Goal: Information Seeking & Learning: Compare options

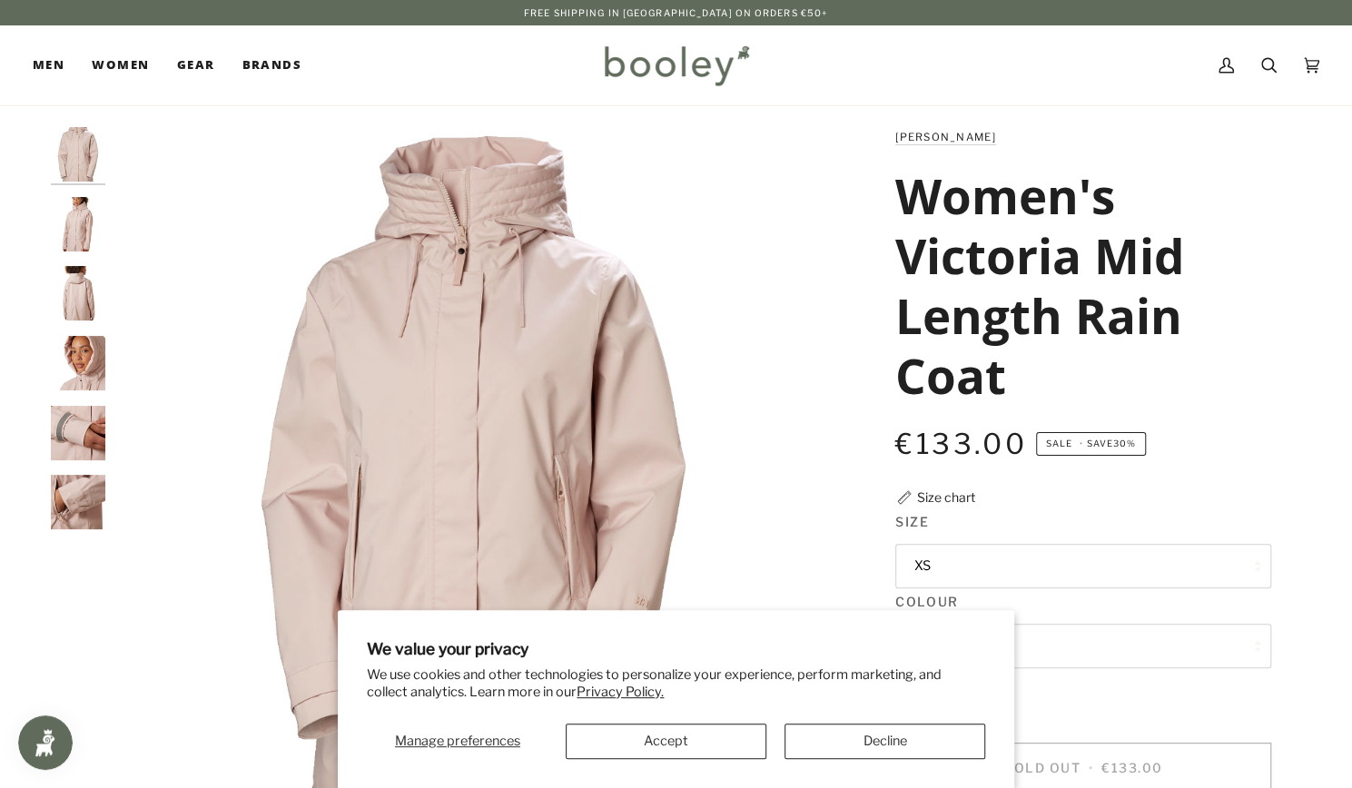
click at [989, 565] on button "XS" at bounding box center [1084, 566] width 376 height 45
click at [886, 745] on button "Decline" at bounding box center [885, 741] width 201 height 35
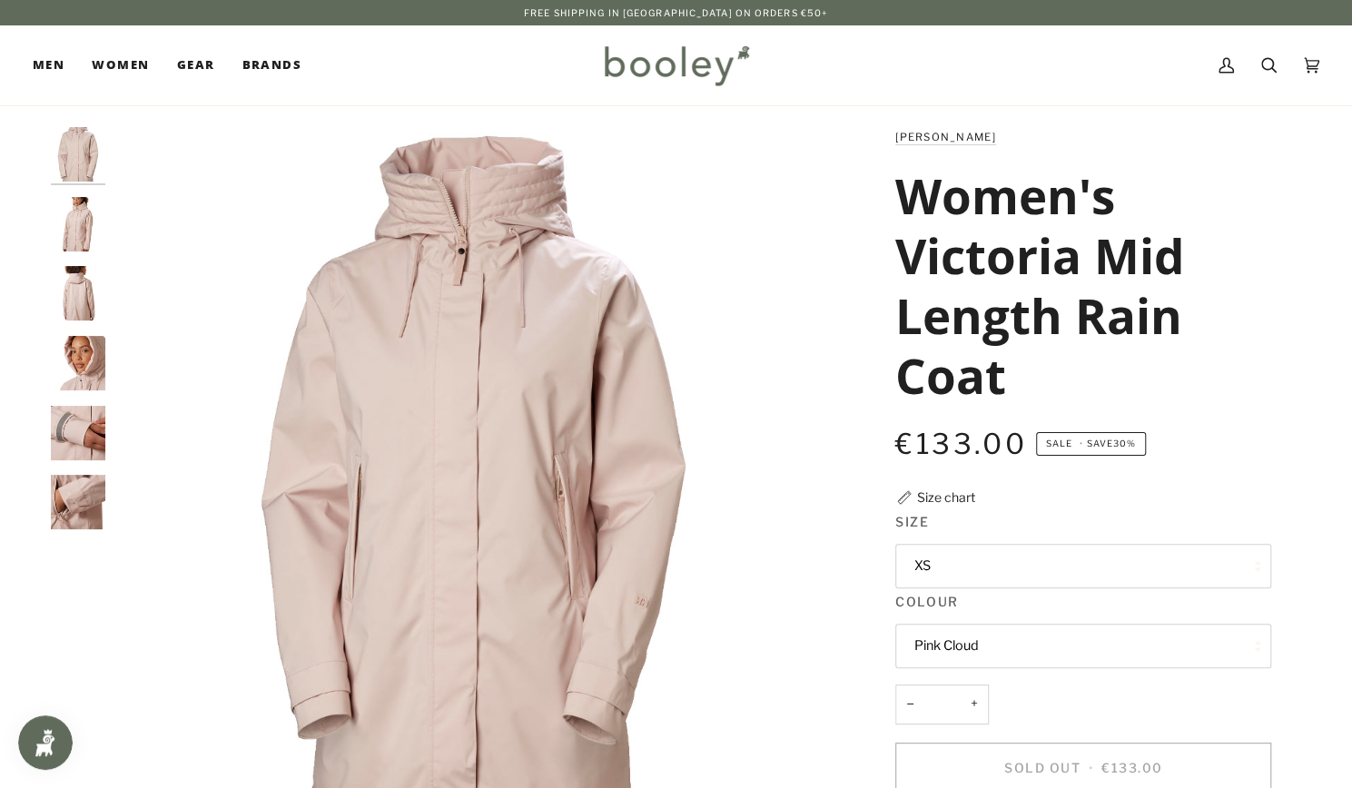
click at [983, 546] on button "XS" at bounding box center [1084, 566] width 376 height 45
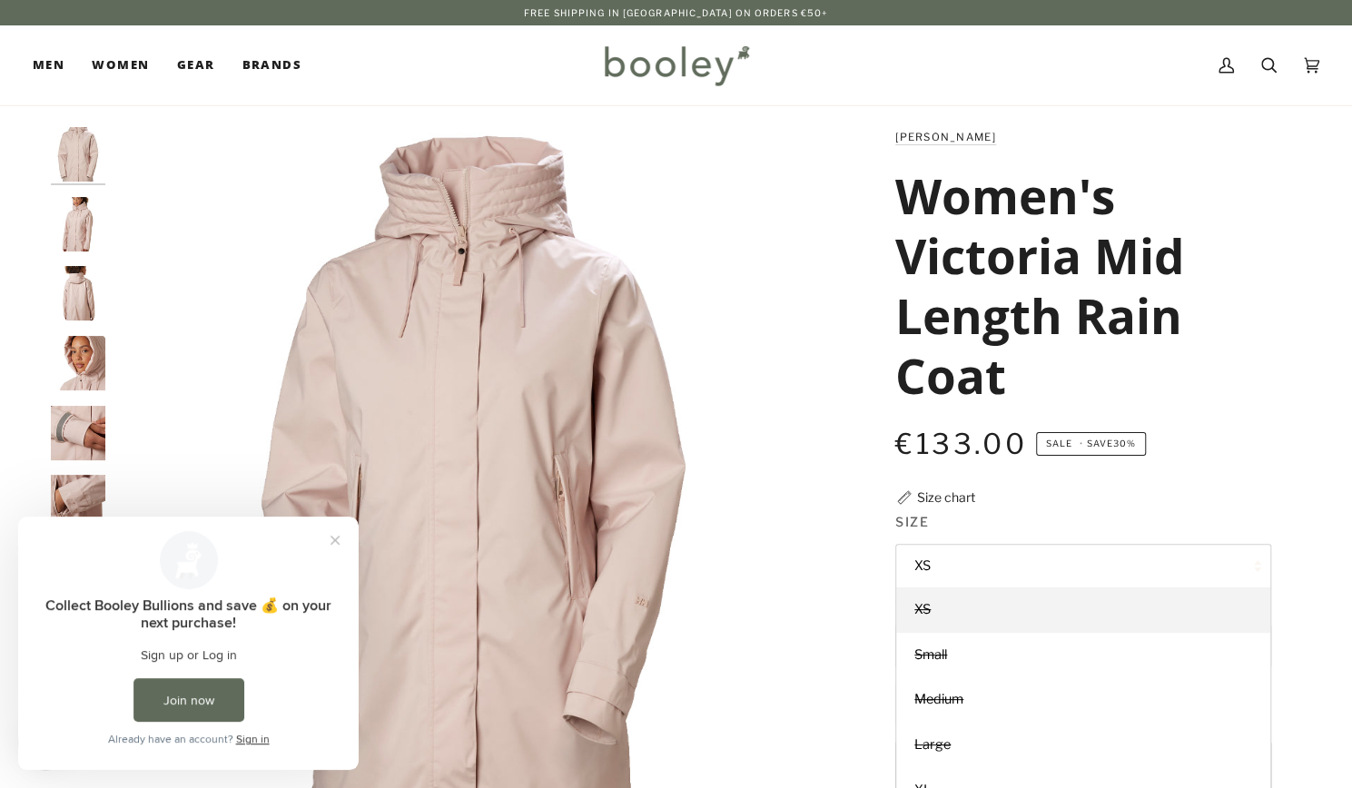
click at [983, 546] on button "XS" at bounding box center [1084, 566] width 376 height 45
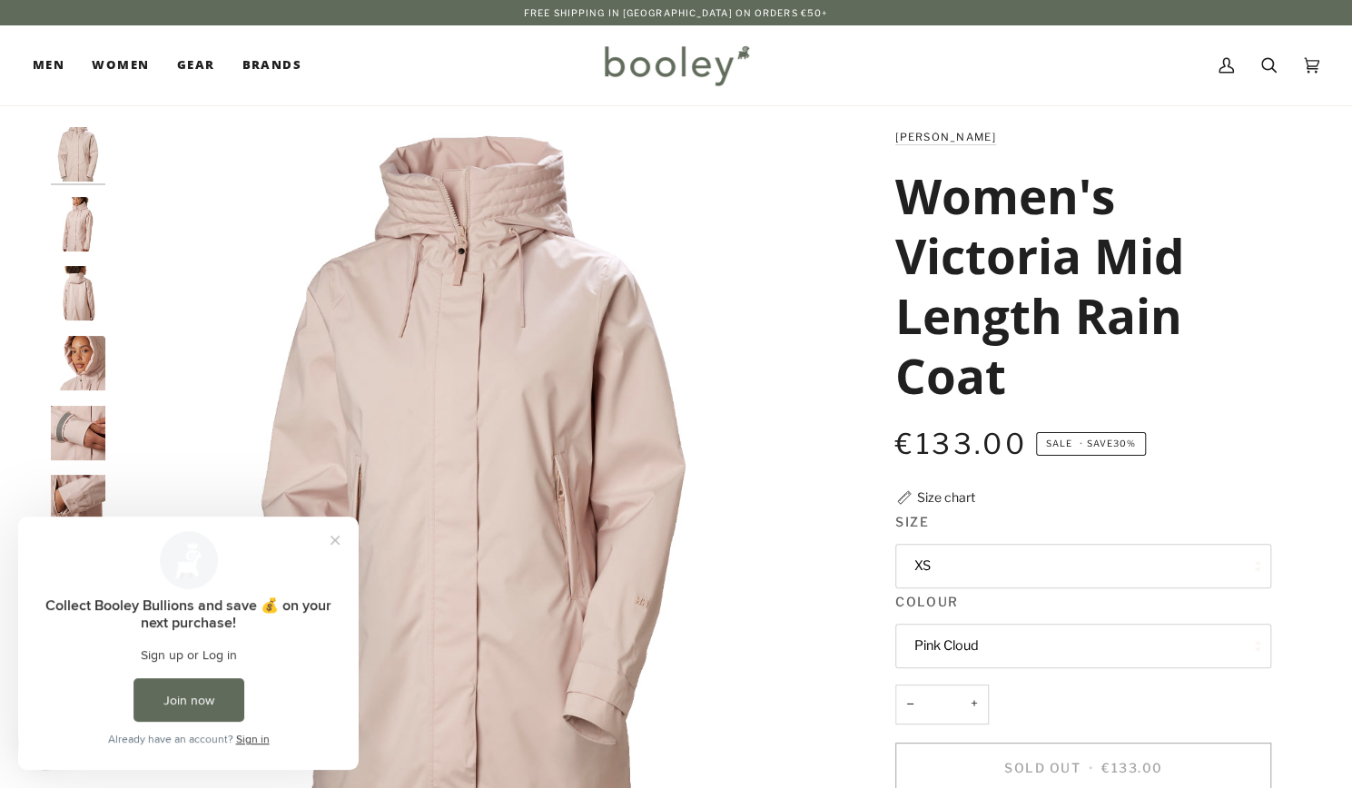
click at [973, 646] on button "Pink Cloud" at bounding box center [1084, 646] width 376 height 45
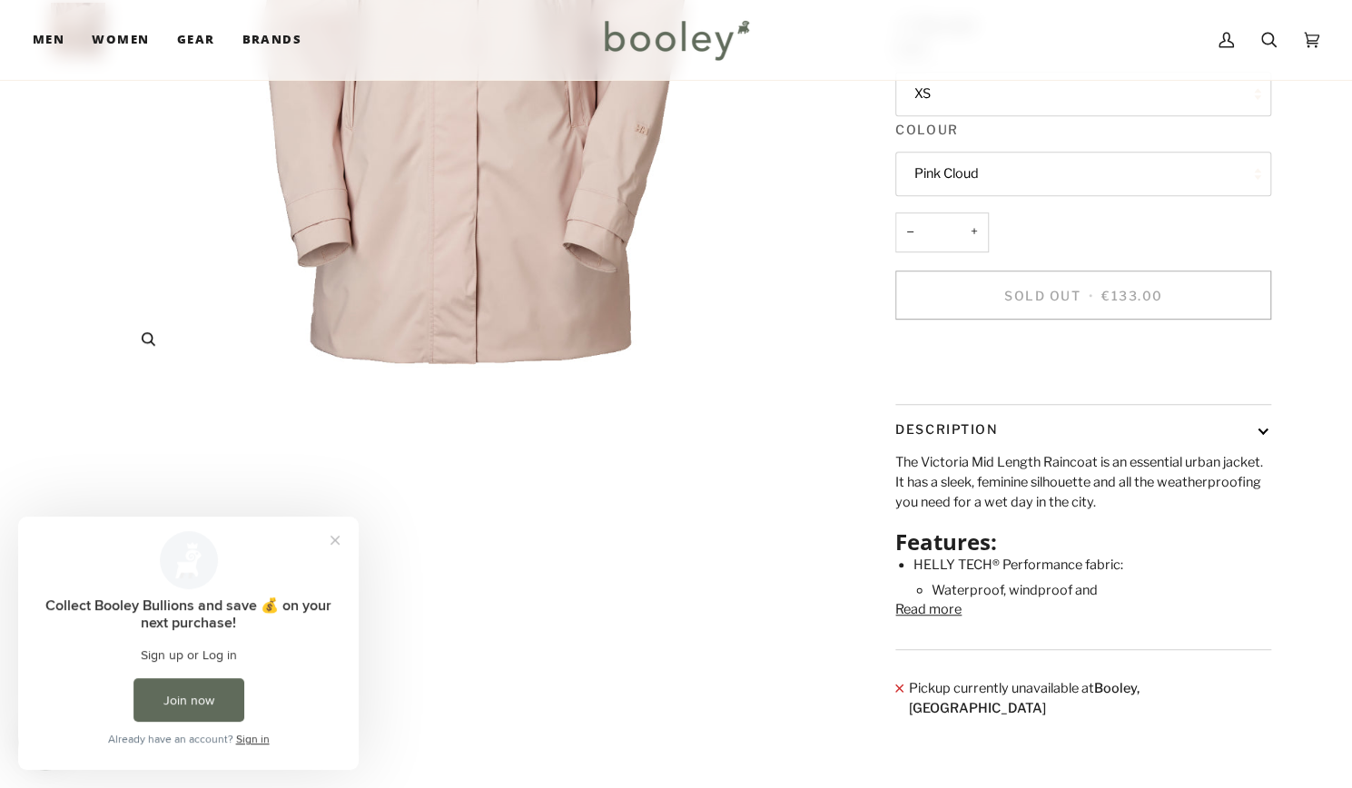
scroll to position [473, 0]
click at [928, 619] on button "Read more" at bounding box center [929, 609] width 66 height 20
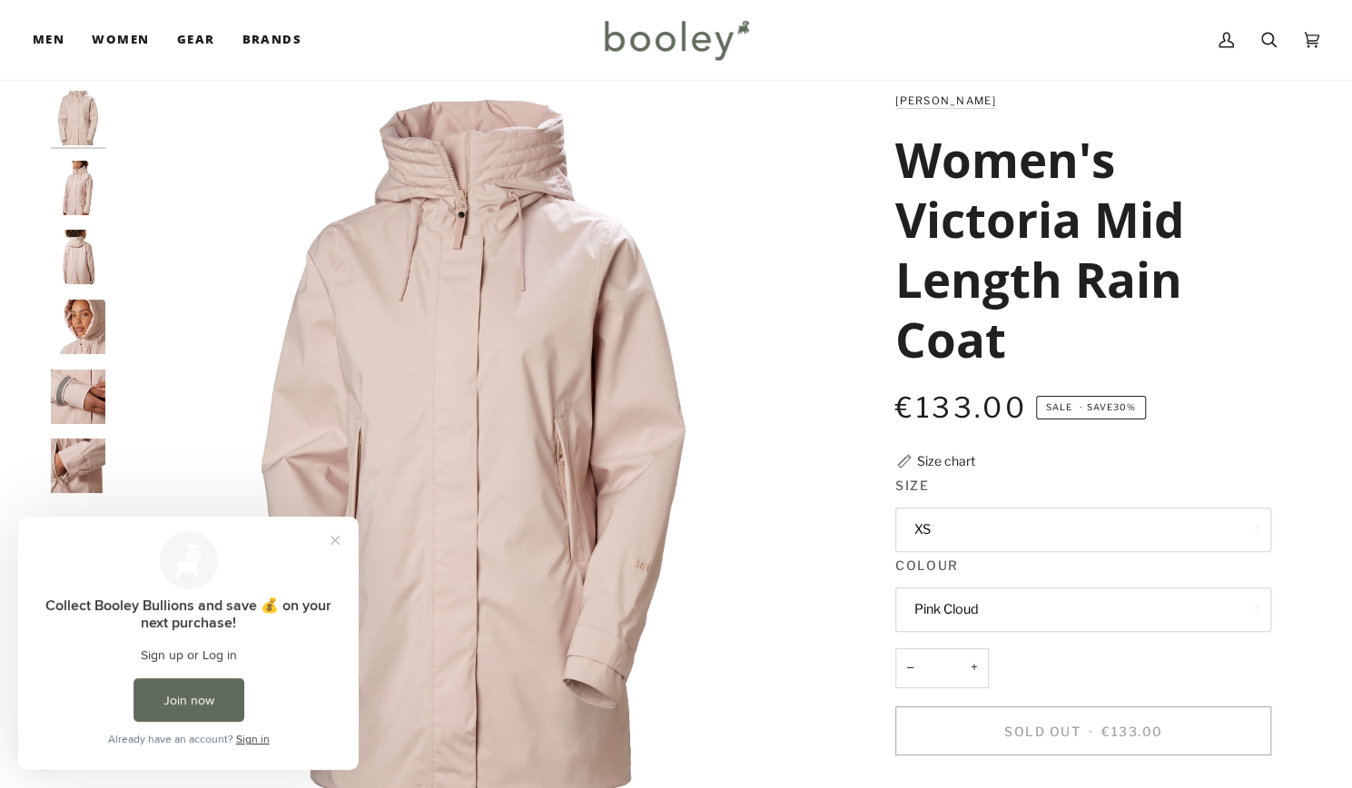
scroll to position [0, 0]
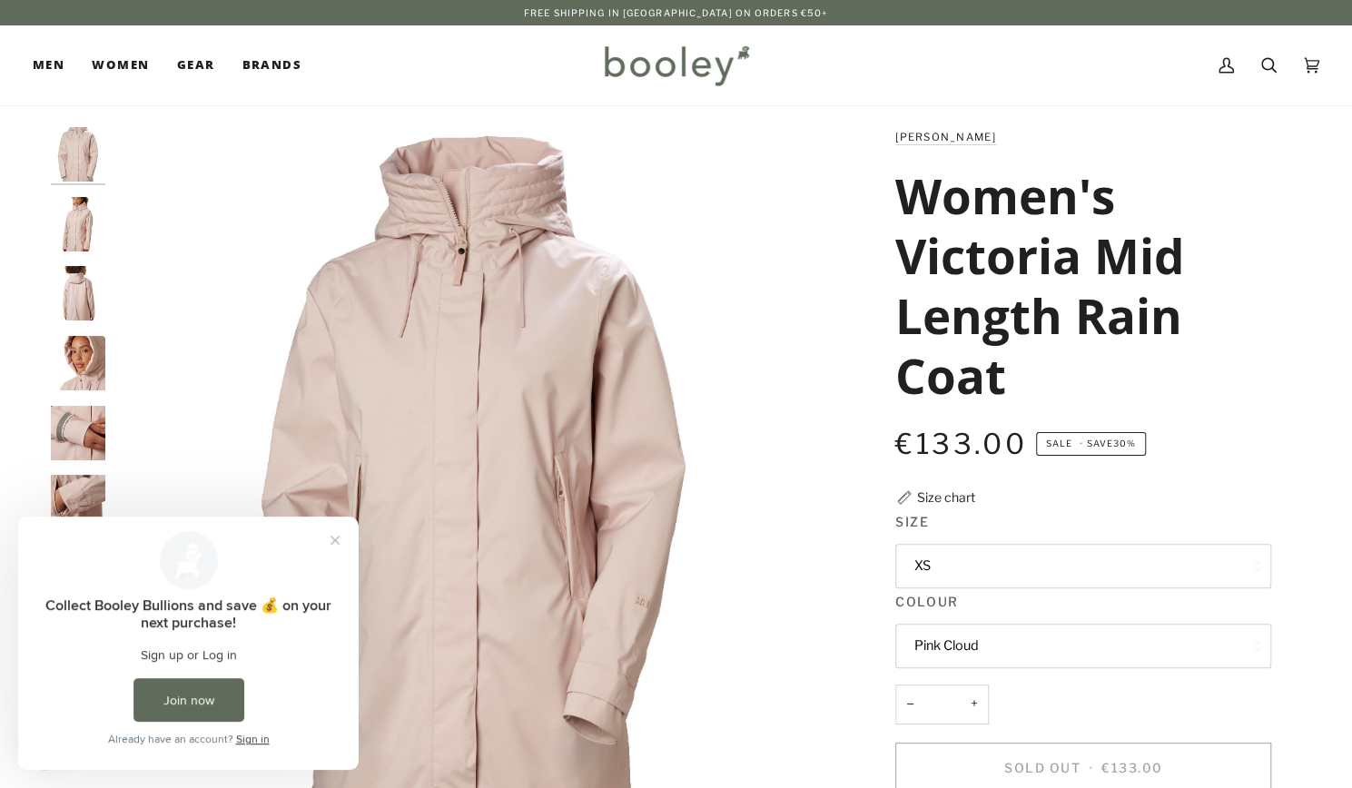
click at [75, 227] on img "Helly Hansen Women's Victoria Mid Length Raincoat Pink Cloud - Booley Galway" at bounding box center [78, 224] width 54 height 54
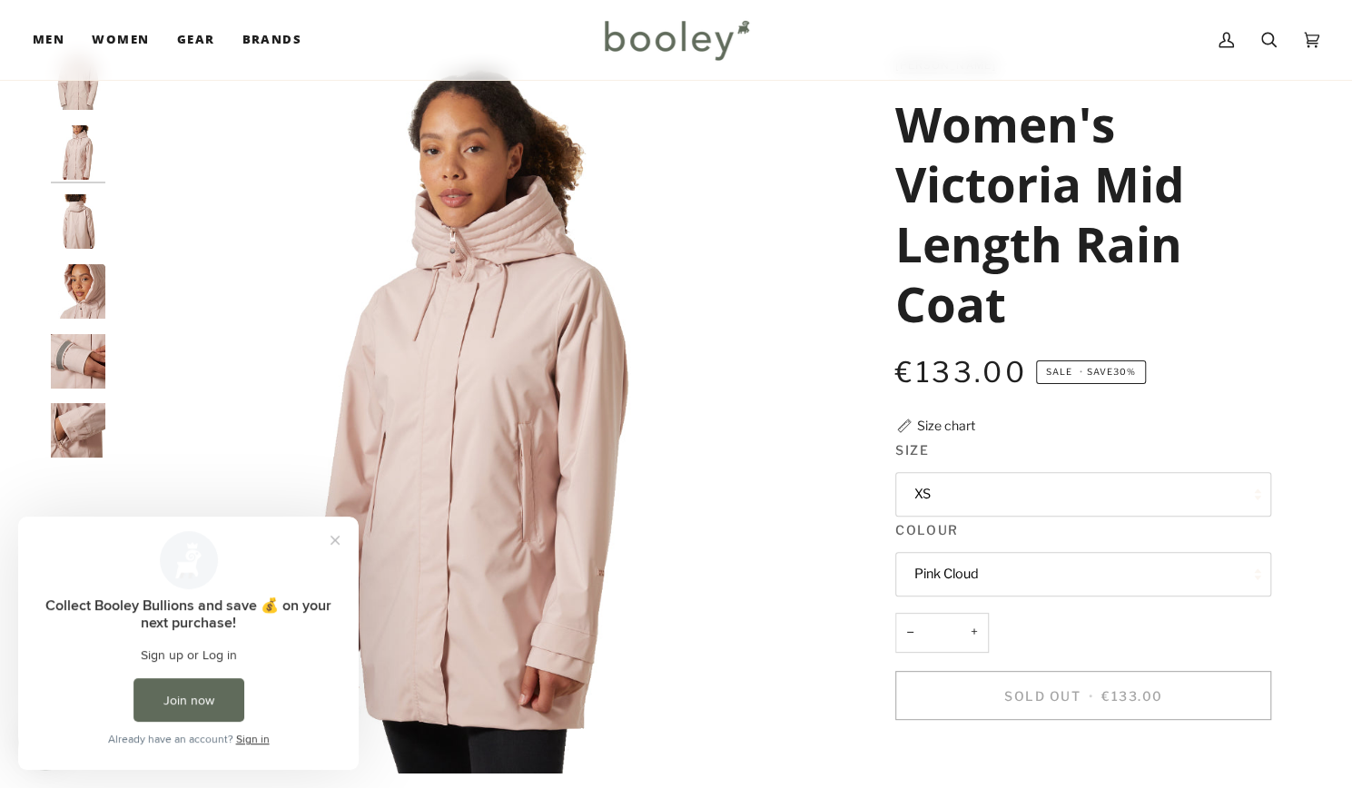
scroll to position [138, 0]
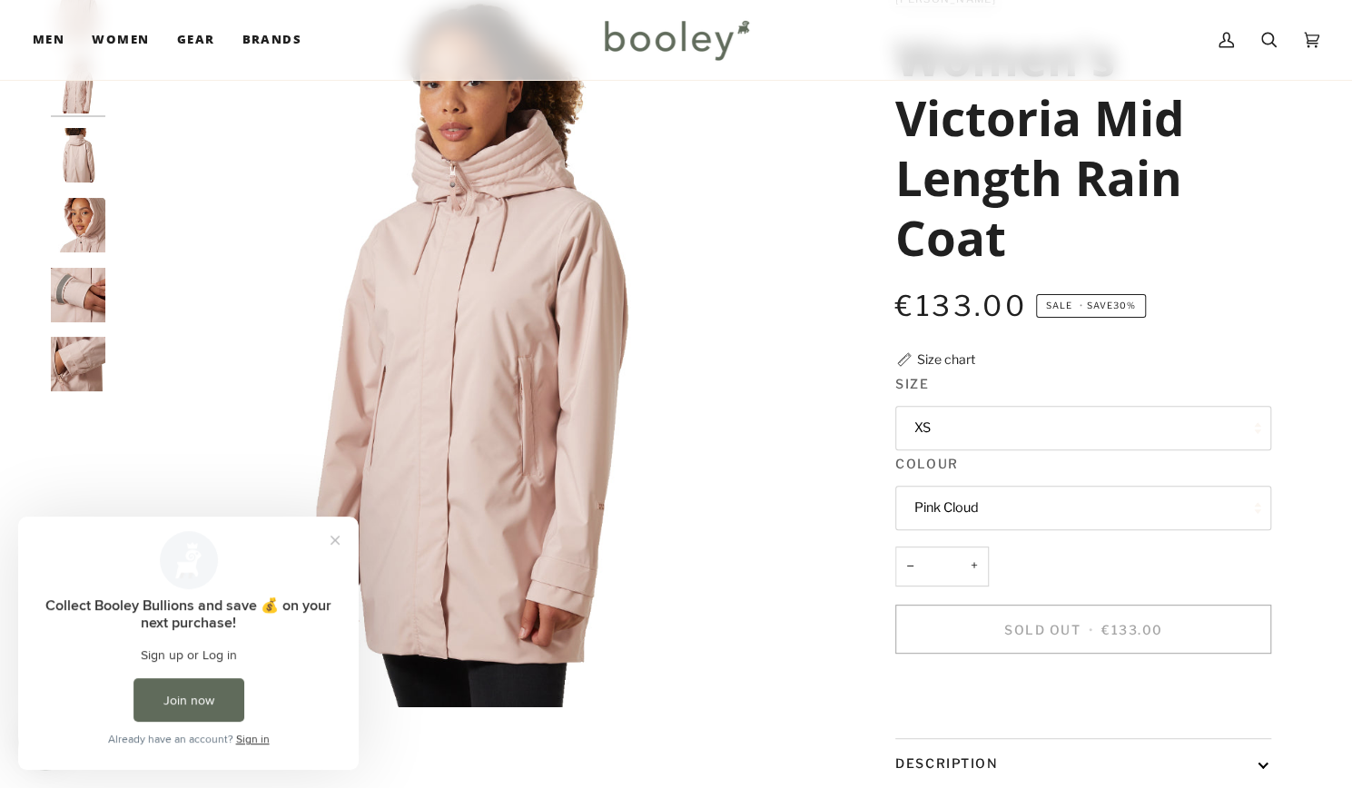
click at [72, 233] on img "Helly Hansen Women's Victoria Mid Length Raincoat Pink Cloud - Booley Galway" at bounding box center [78, 225] width 54 height 54
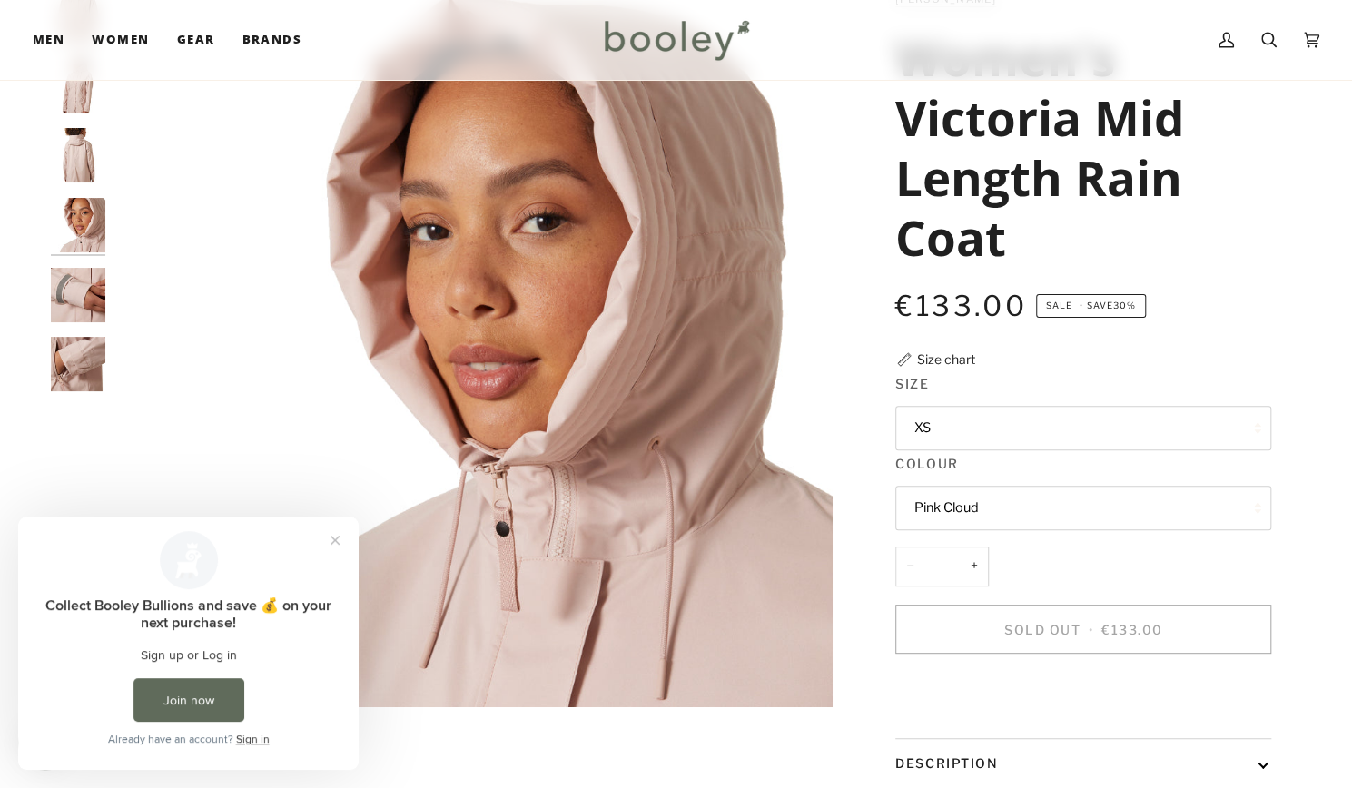
click at [76, 295] on img "Helly Hansen Women's Victoria Mid Length Raincoat Pink Cloud - Booley Galway" at bounding box center [78, 295] width 54 height 54
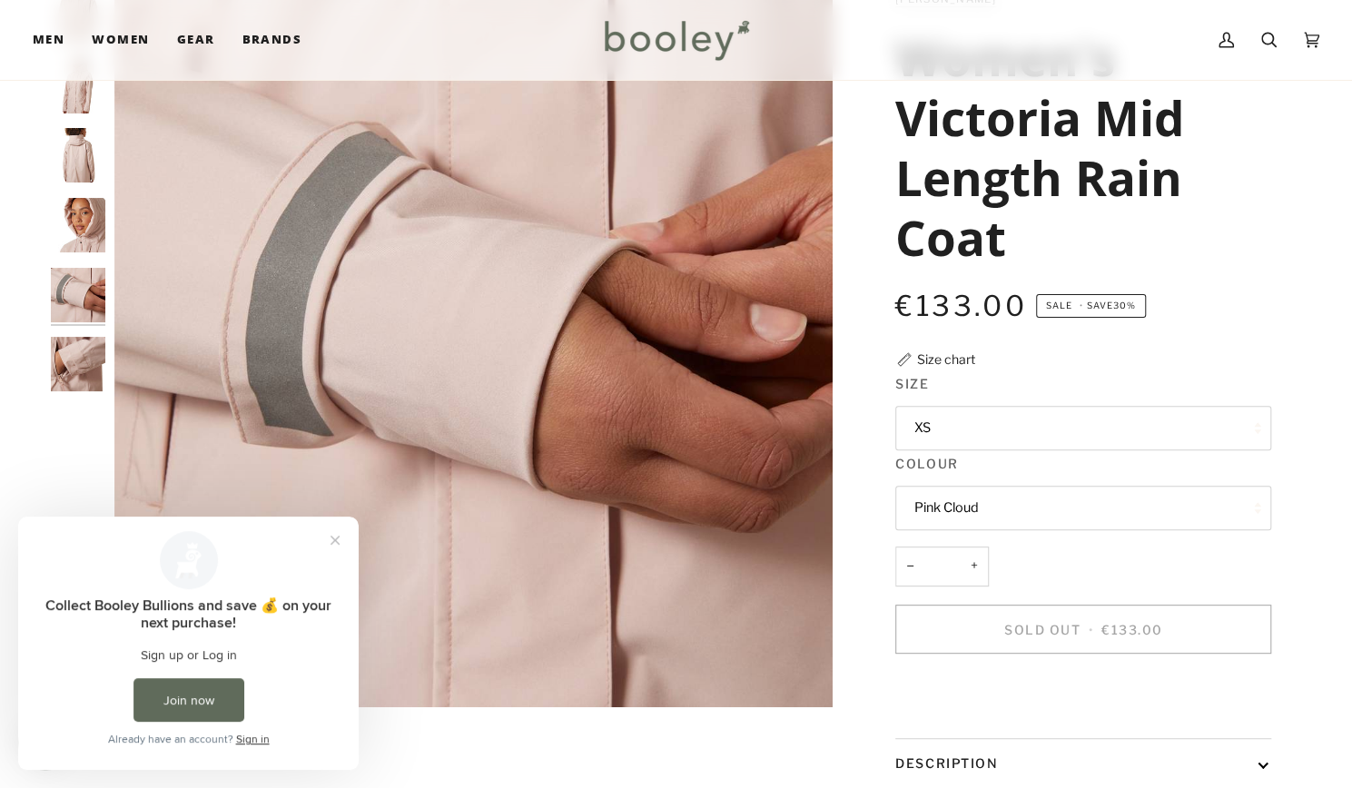
click at [78, 366] on img "Helly Hansen Women's Victoria Mid Length Raincoat Pink Cloud - Booley Galway" at bounding box center [78, 364] width 54 height 54
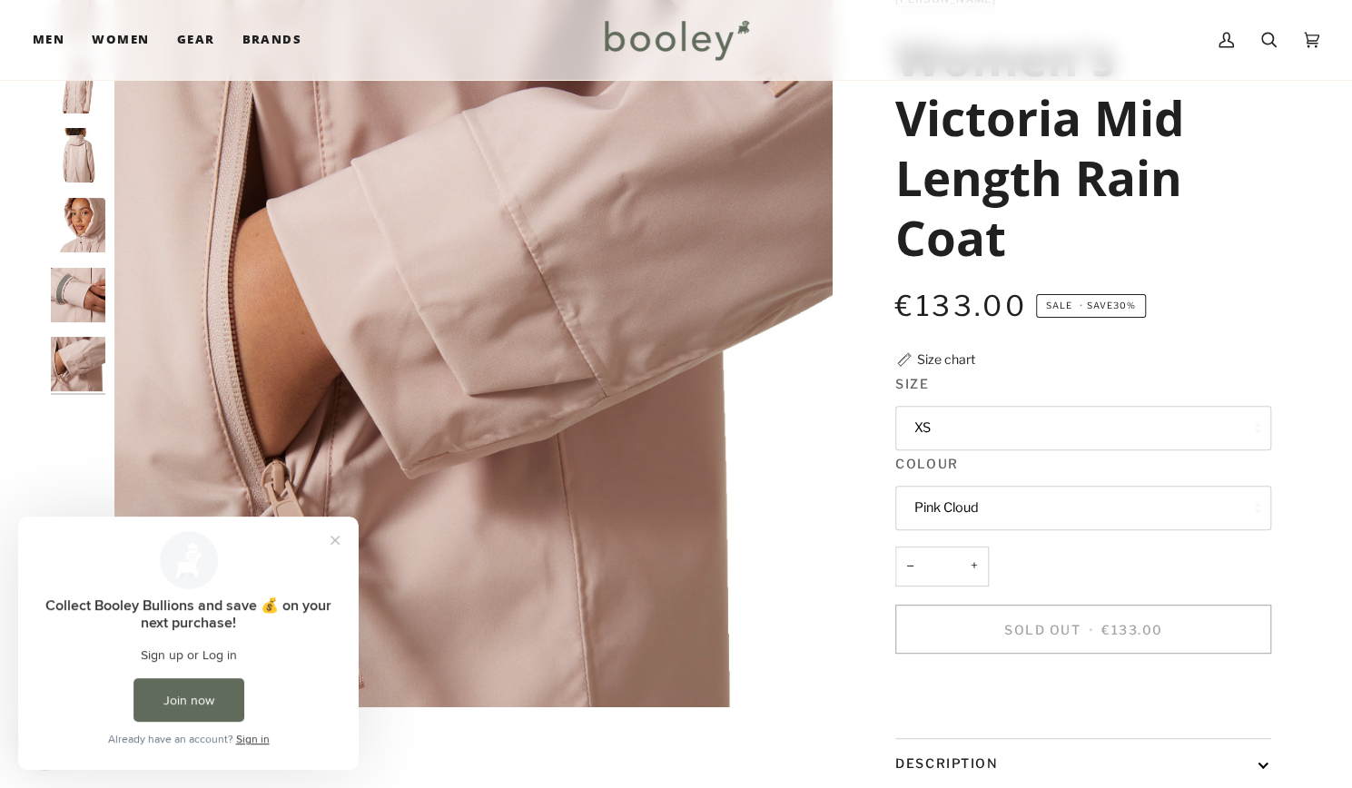
click at [82, 303] on img "Helly Hansen Women's Victoria Mid Length Raincoat Pink Cloud - Booley Galway" at bounding box center [78, 295] width 54 height 54
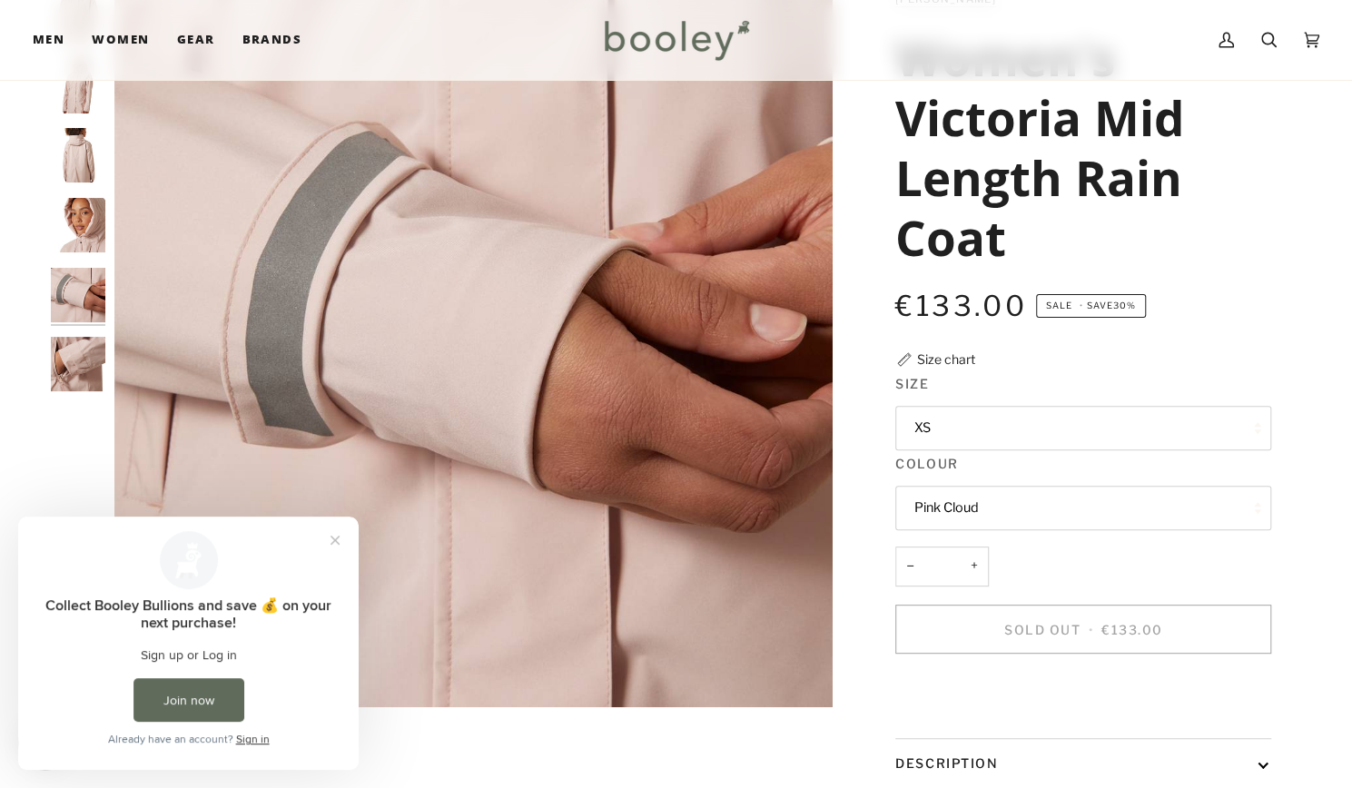
click at [78, 203] on img "Helly Hansen Women's Victoria Mid Length Raincoat Pink Cloud - Booley Galway" at bounding box center [78, 225] width 54 height 54
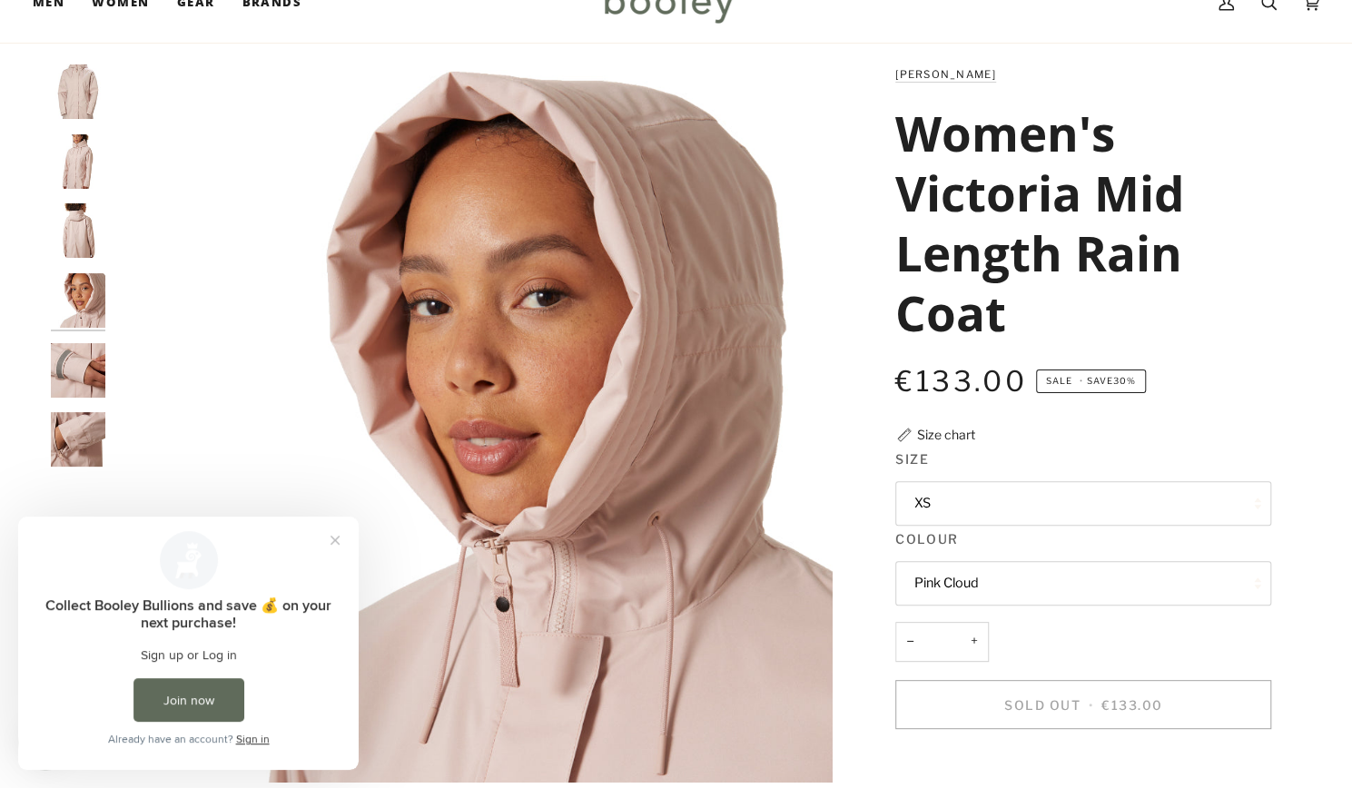
scroll to position [0, 0]
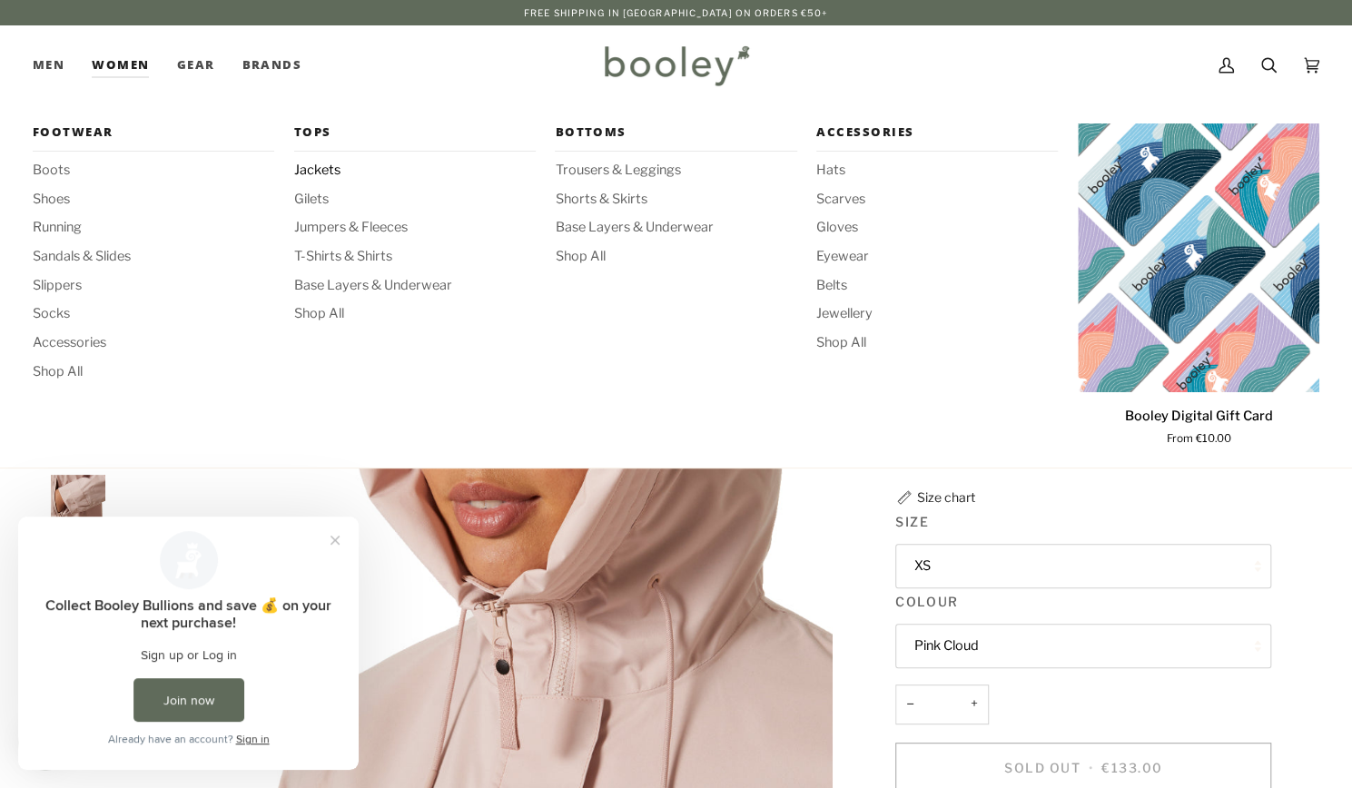
click at [305, 173] on span "Jackets" at bounding box center [415, 171] width 242 height 20
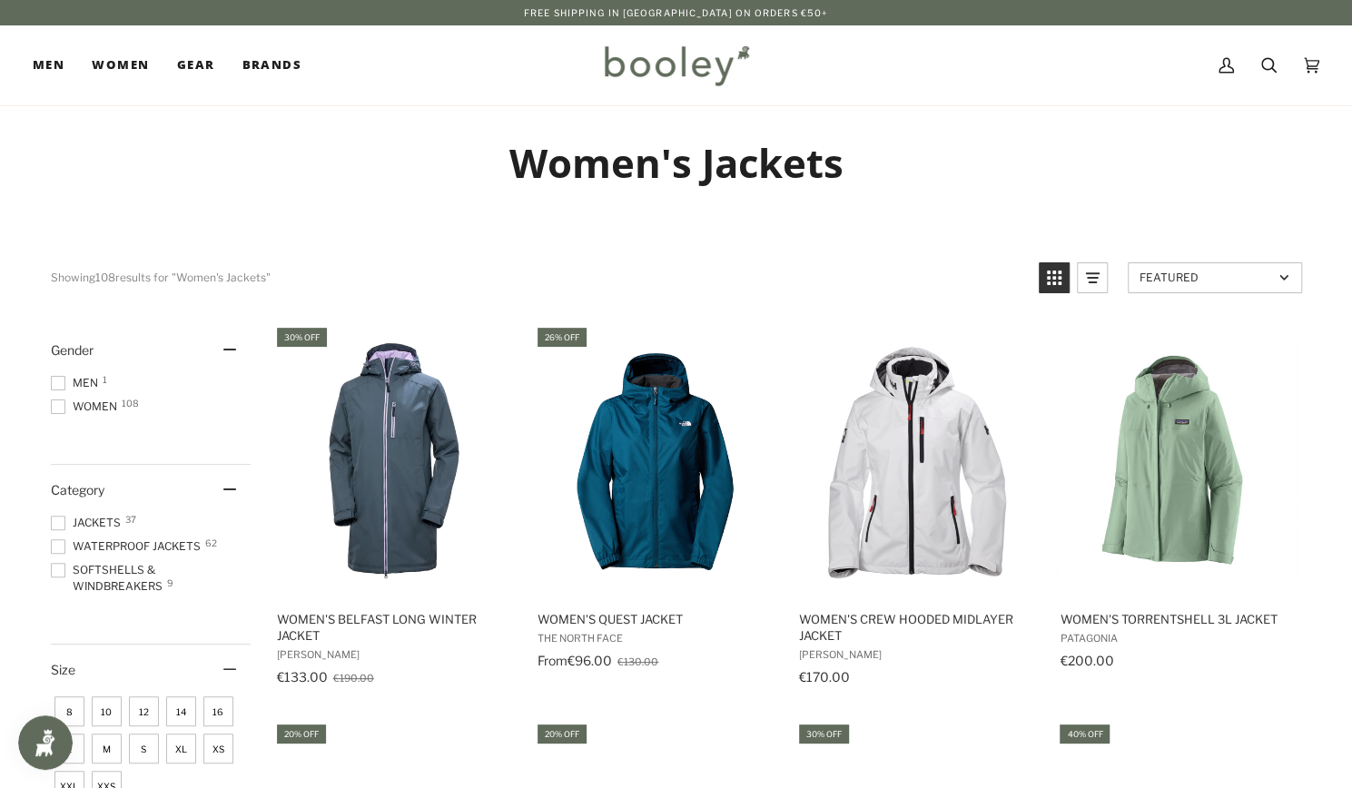
click at [61, 542] on span at bounding box center [58, 547] width 15 height 15
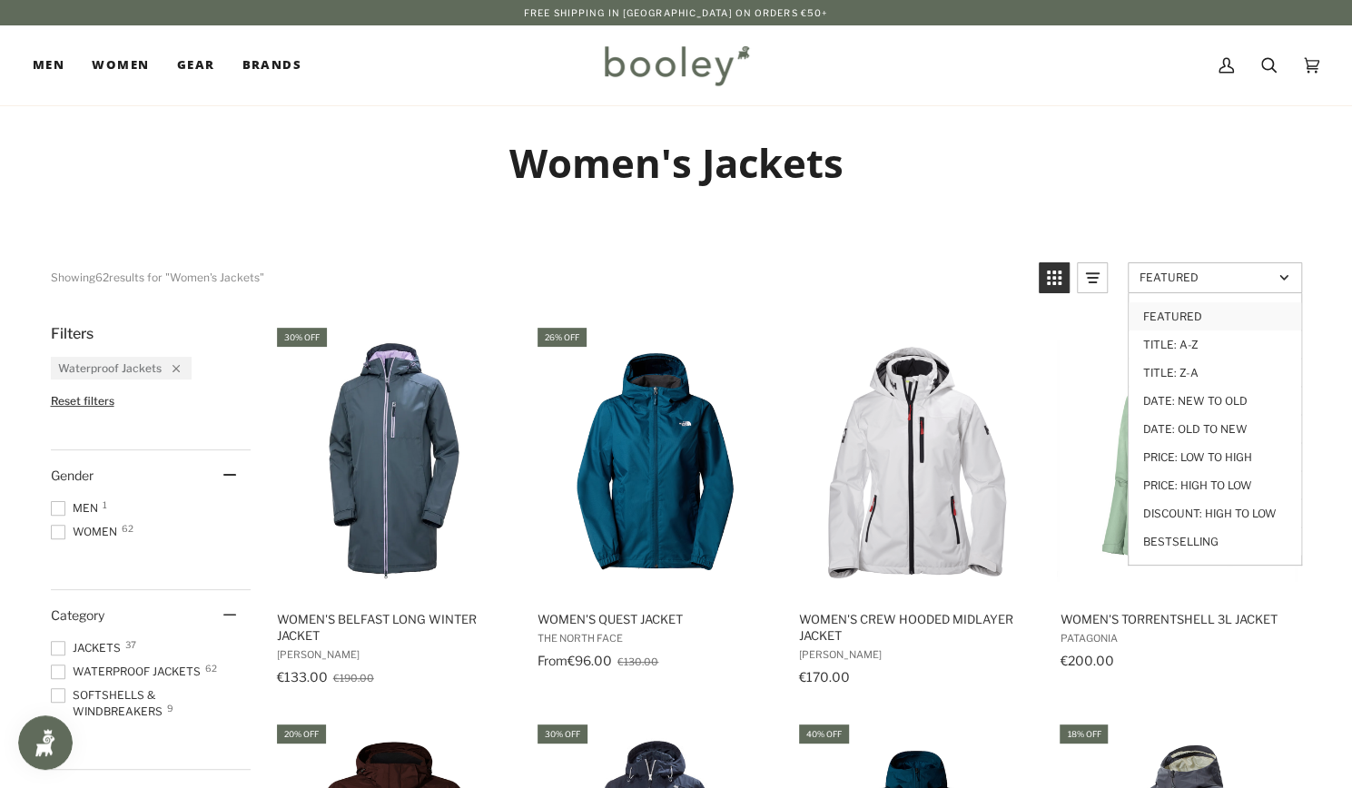
click at [1189, 269] on link "Featured" at bounding box center [1215, 277] width 174 height 31
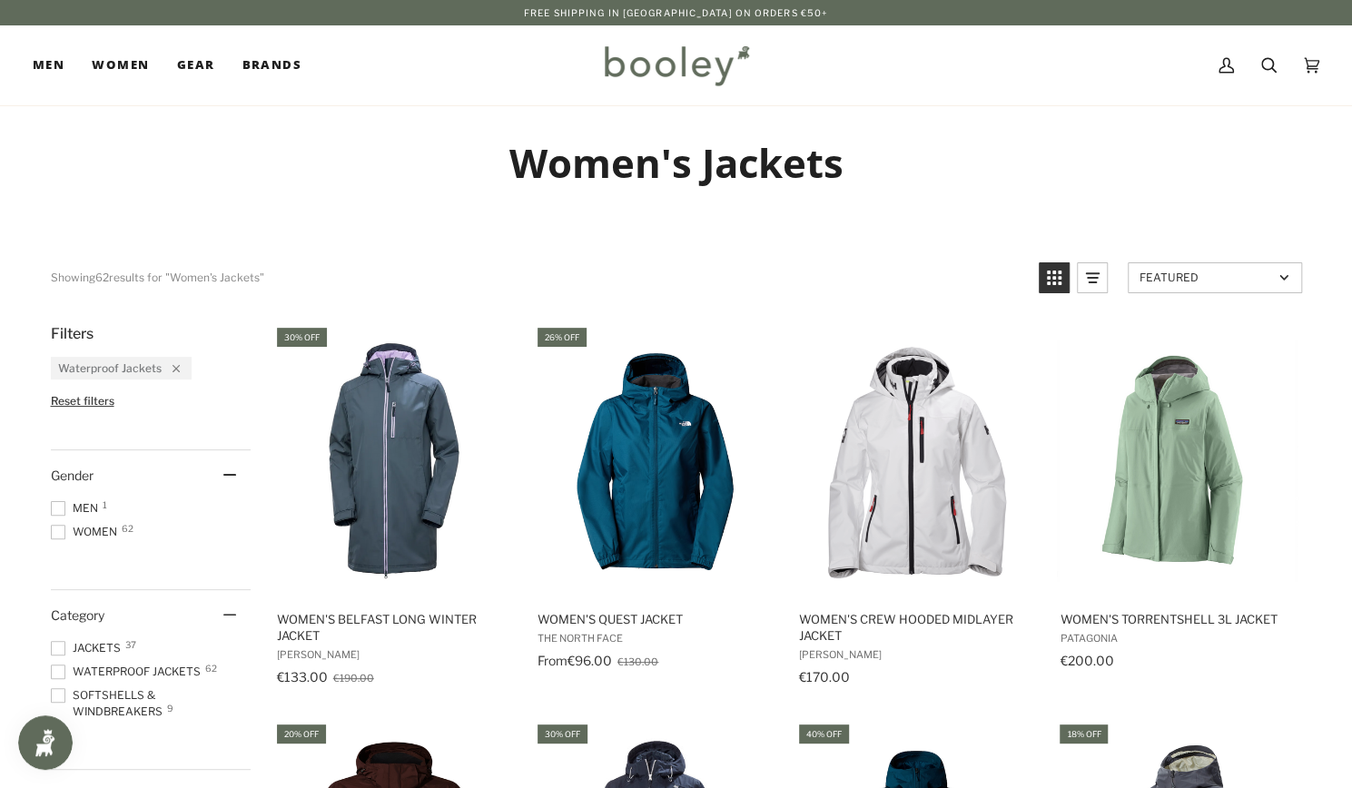
click at [1189, 269] on link "Featured" at bounding box center [1215, 277] width 174 height 31
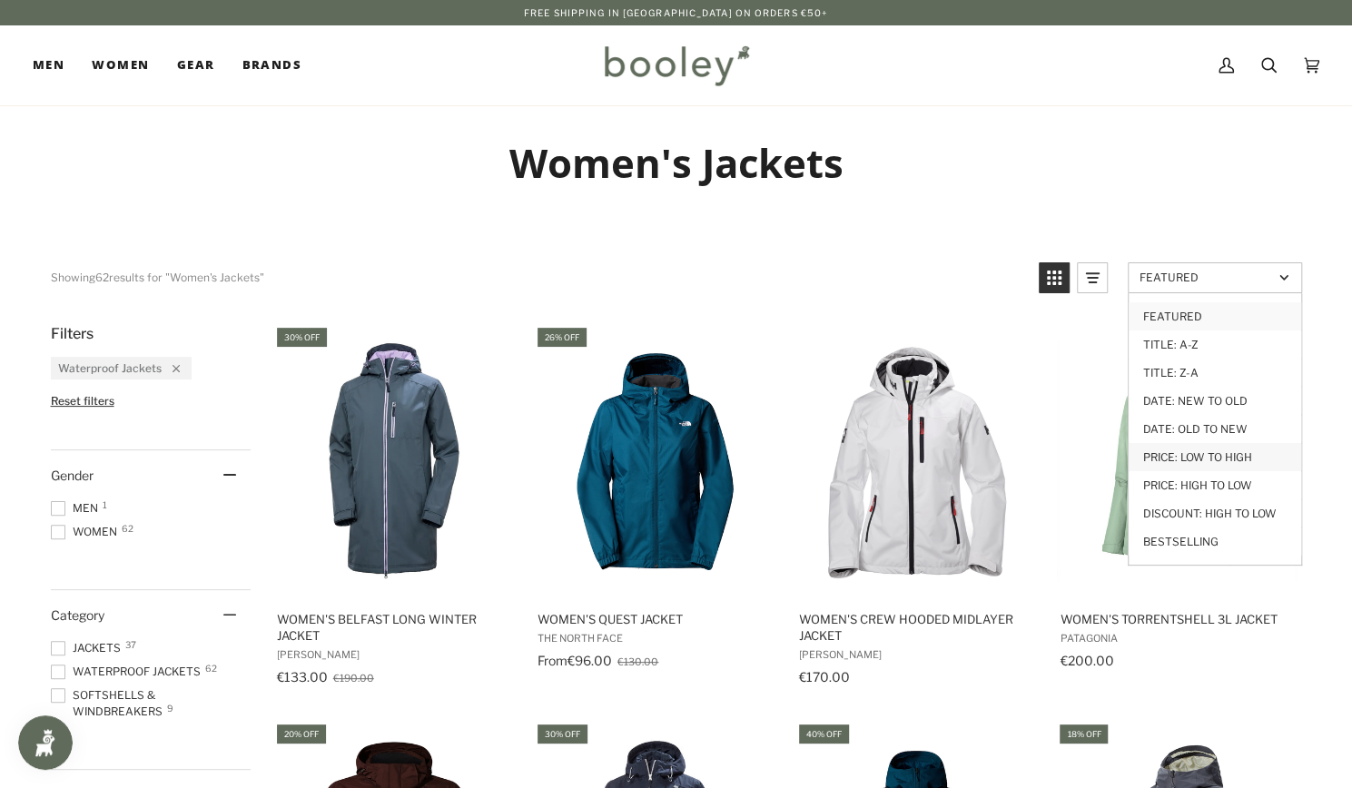
click at [1230, 444] on link "Price: Low to High" at bounding box center [1215, 457] width 173 height 28
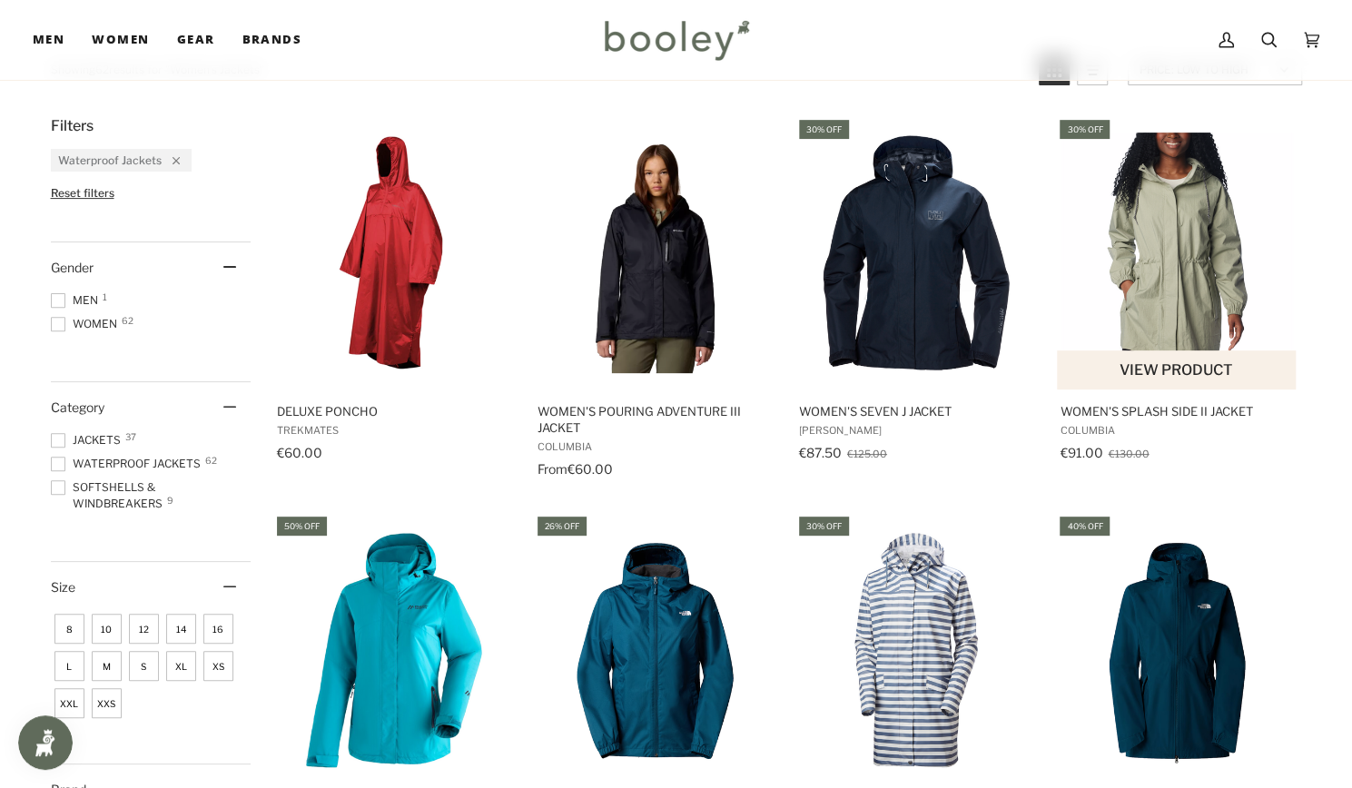
scroll to position [233, 0]
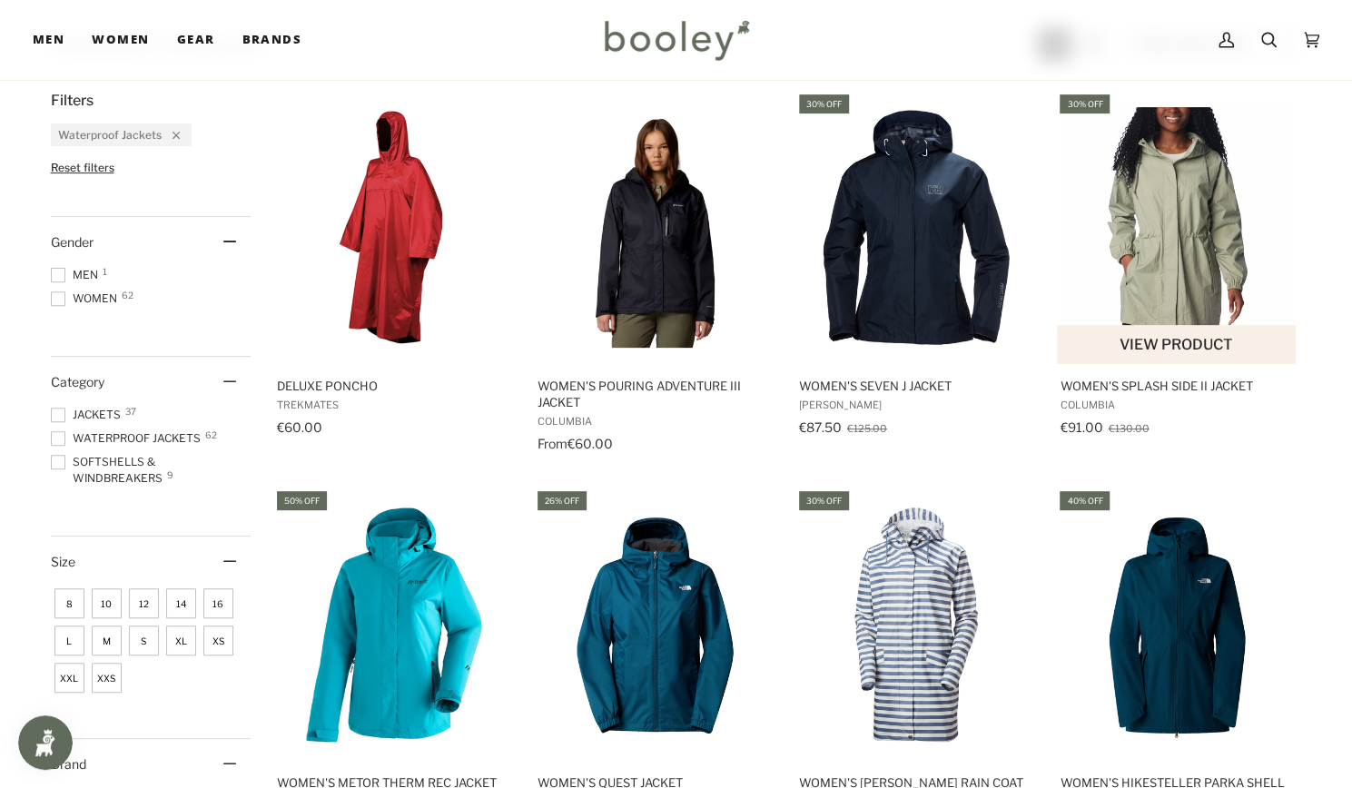
click at [1126, 375] on span "Women's Splash Side II Jacket Columbia €91.00 €130.00 View product" at bounding box center [1177, 411] width 241 height 94
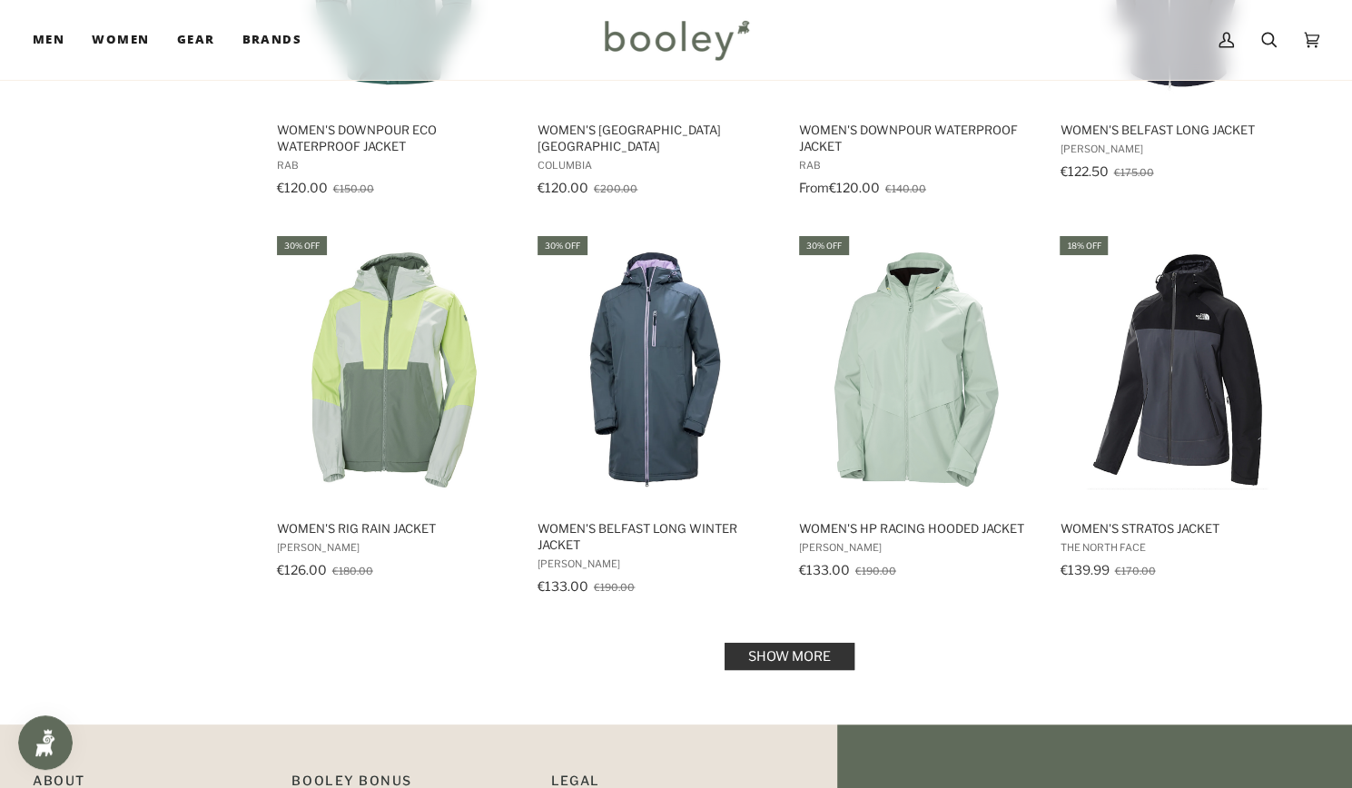
scroll to position [1683, 0]
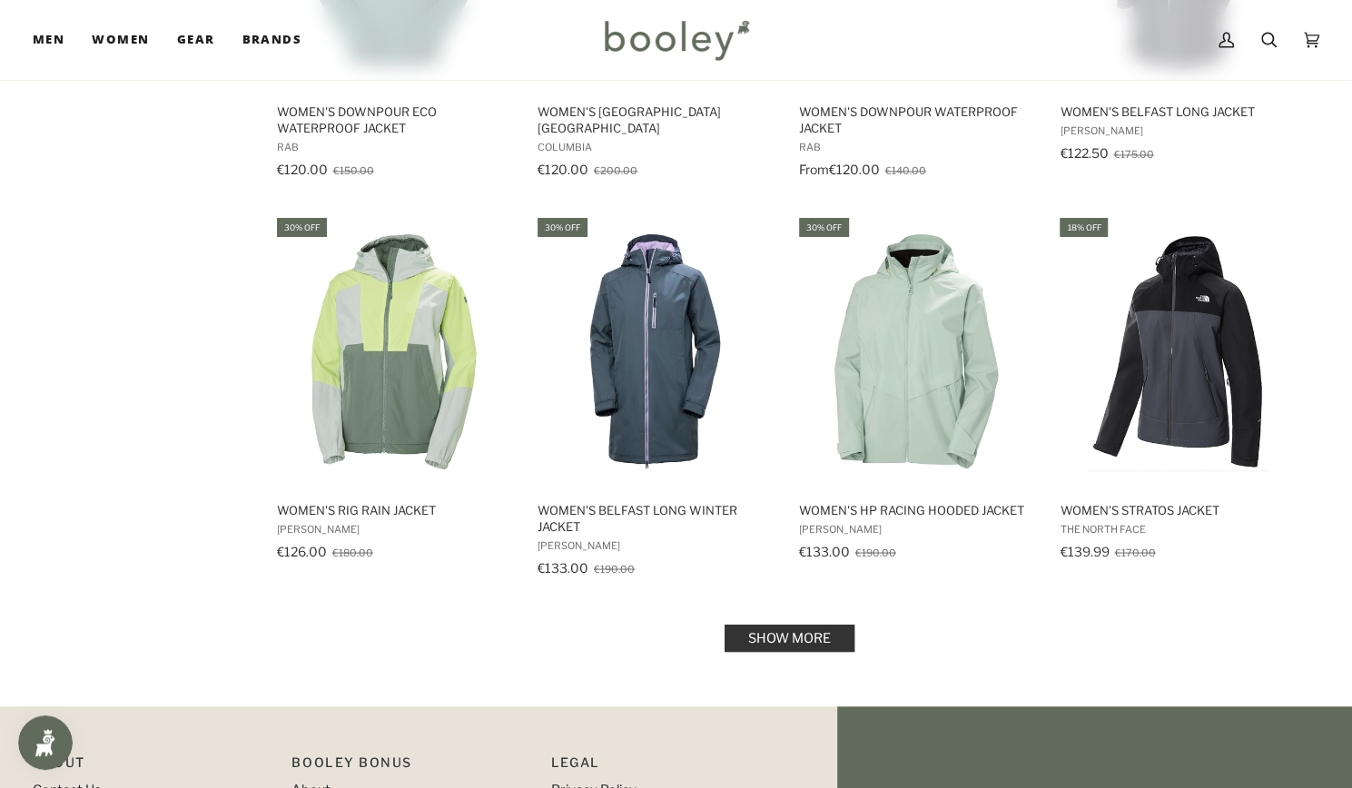
click at [808, 635] on link "Show more" at bounding box center [790, 638] width 130 height 27
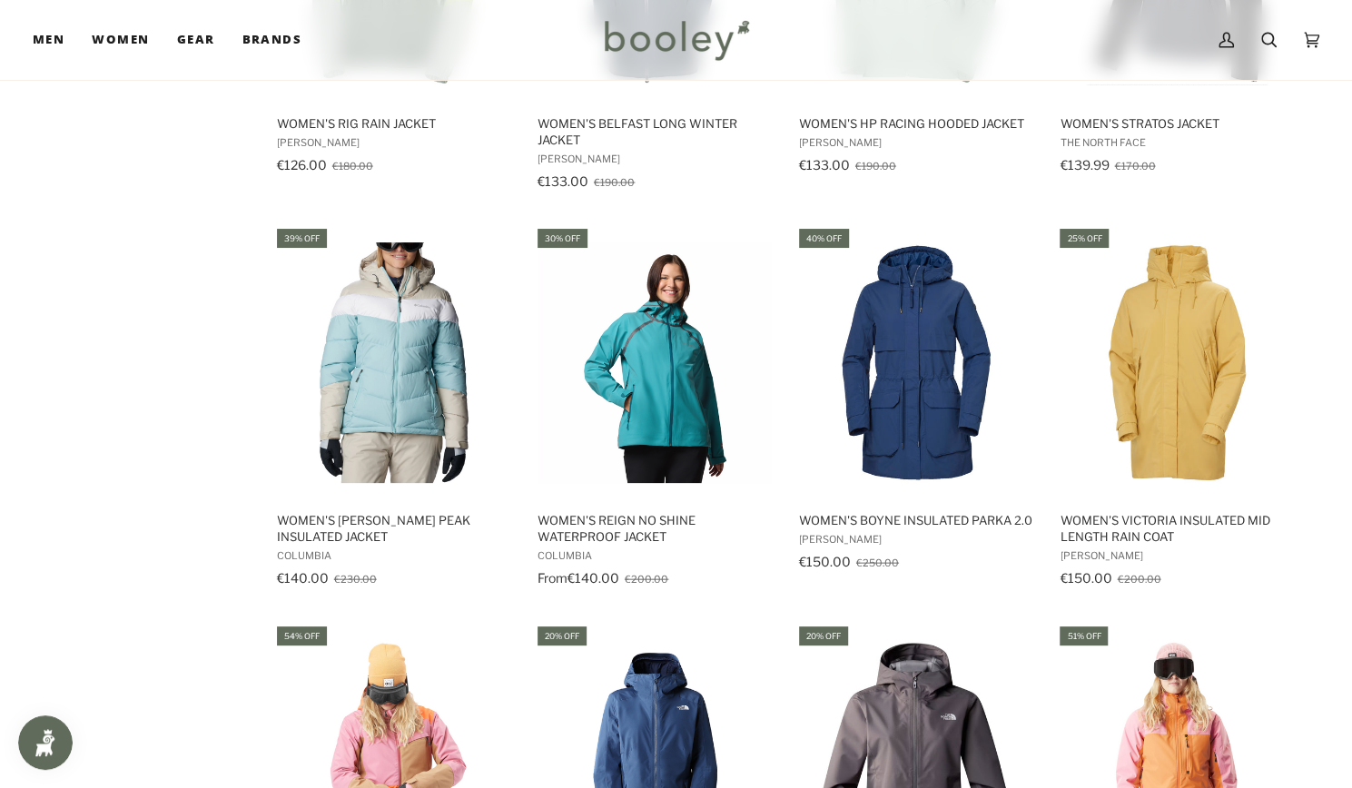
scroll to position [2070, 0]
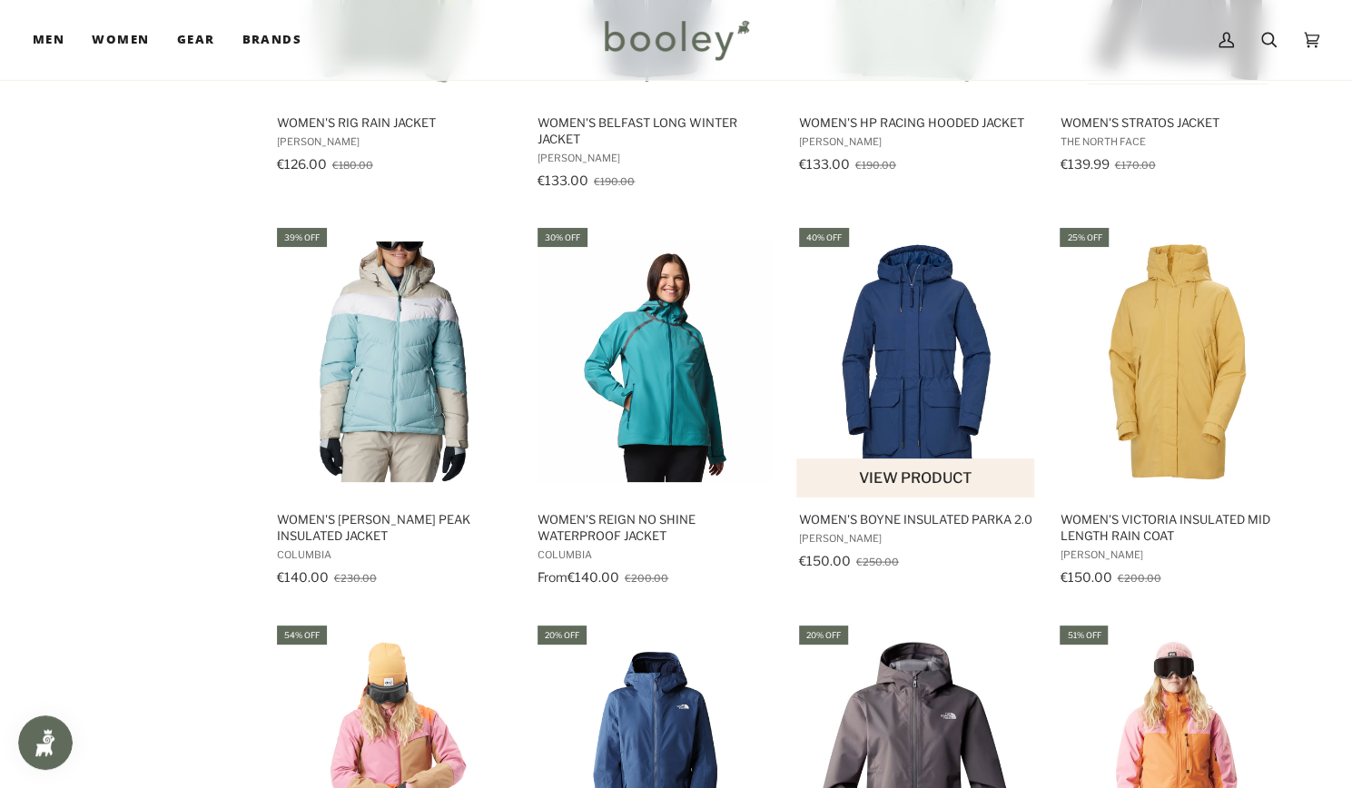
click at [877, 524] on span "Women's Boyne Insulated Parka 2.0" at bounding box center [916, 519] width 235 height 16
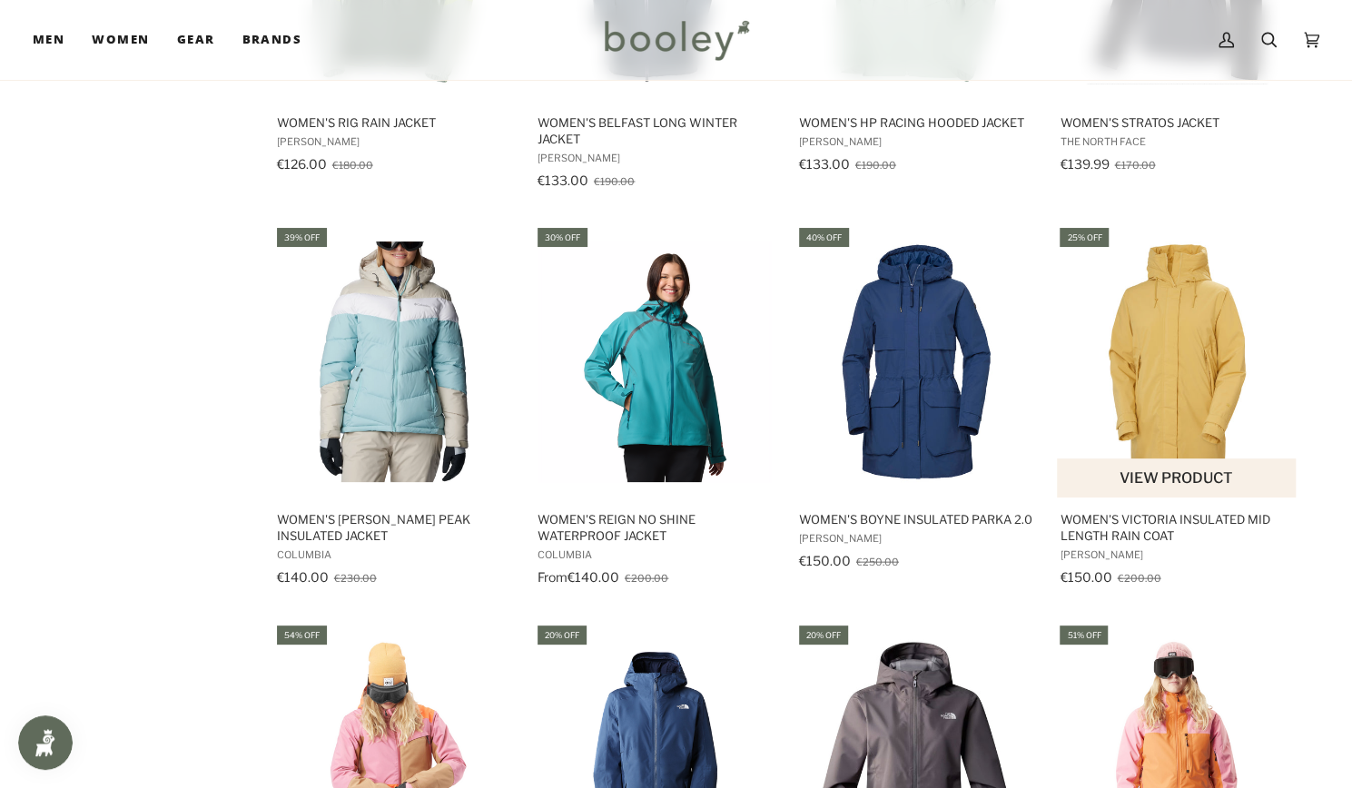
click at [1123, 528] on span "Women's Victoria Insulated Mid Length Rain Coat" at bounding box center [1177, 527] width 235 height 33
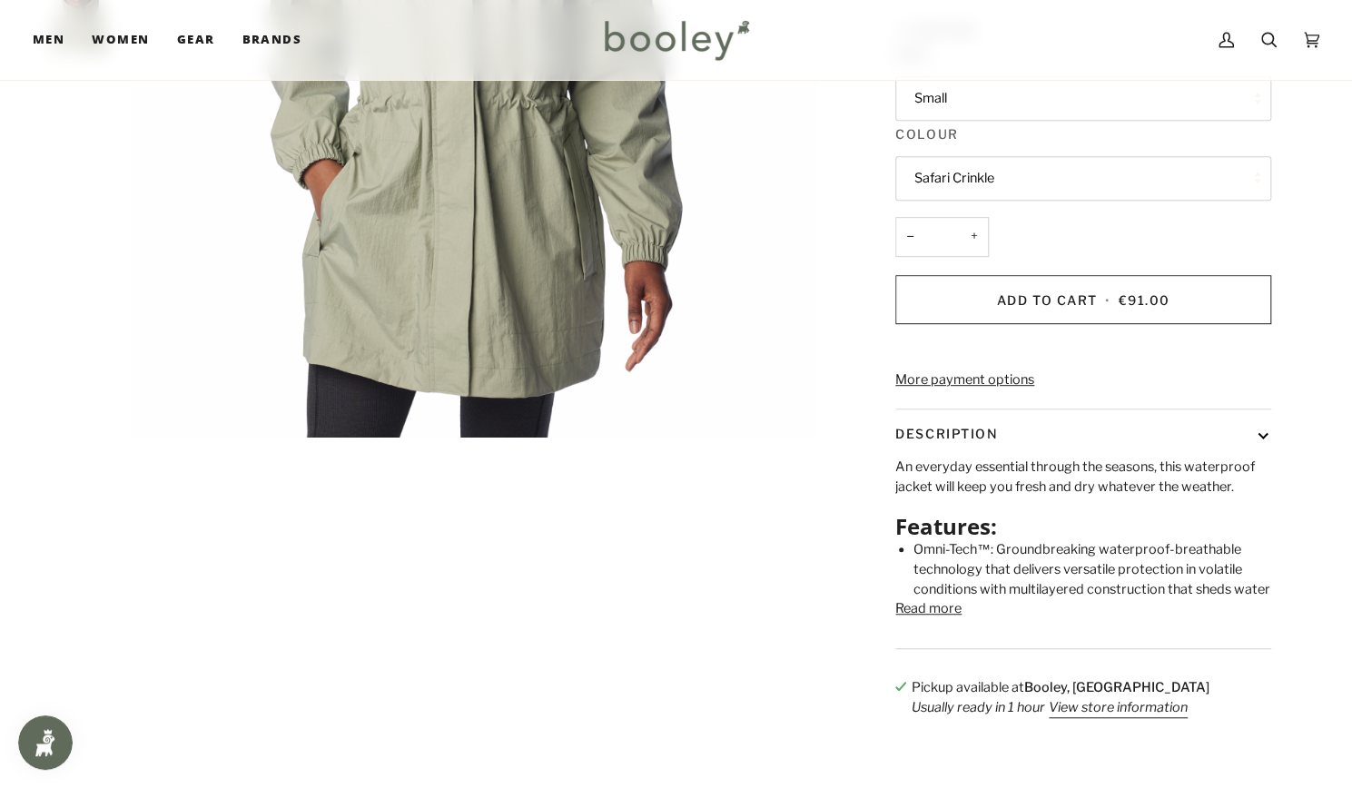
scroll to position [524, 0]
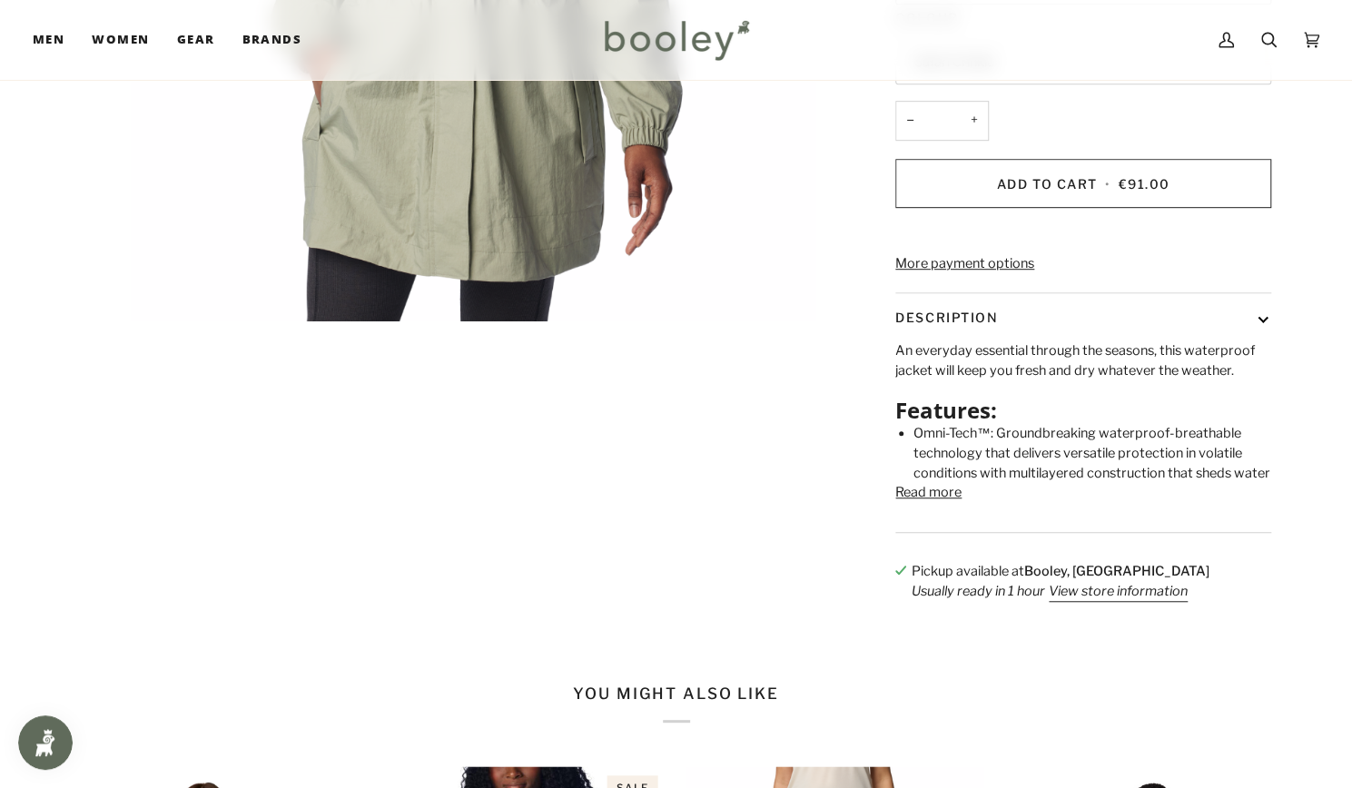
click at [926, 531] on div "An everyday essential through the seasons, this waterproof jacket will keep you…" at bounding box center [1084, 437] width 376 height 191
click at [933, 503] on button "Read more" at bounding box center [929, 493] width 66 height 20
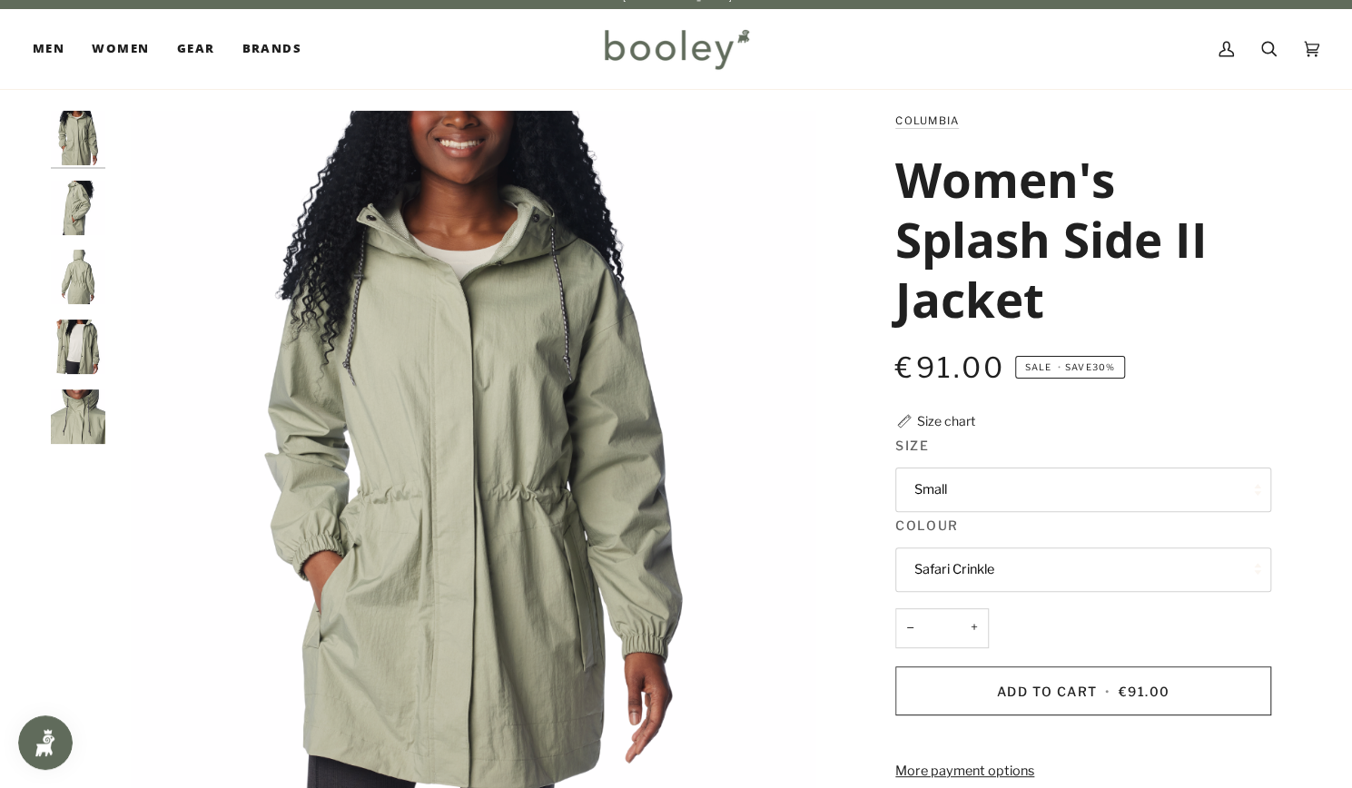
scroll to position [0, 0]
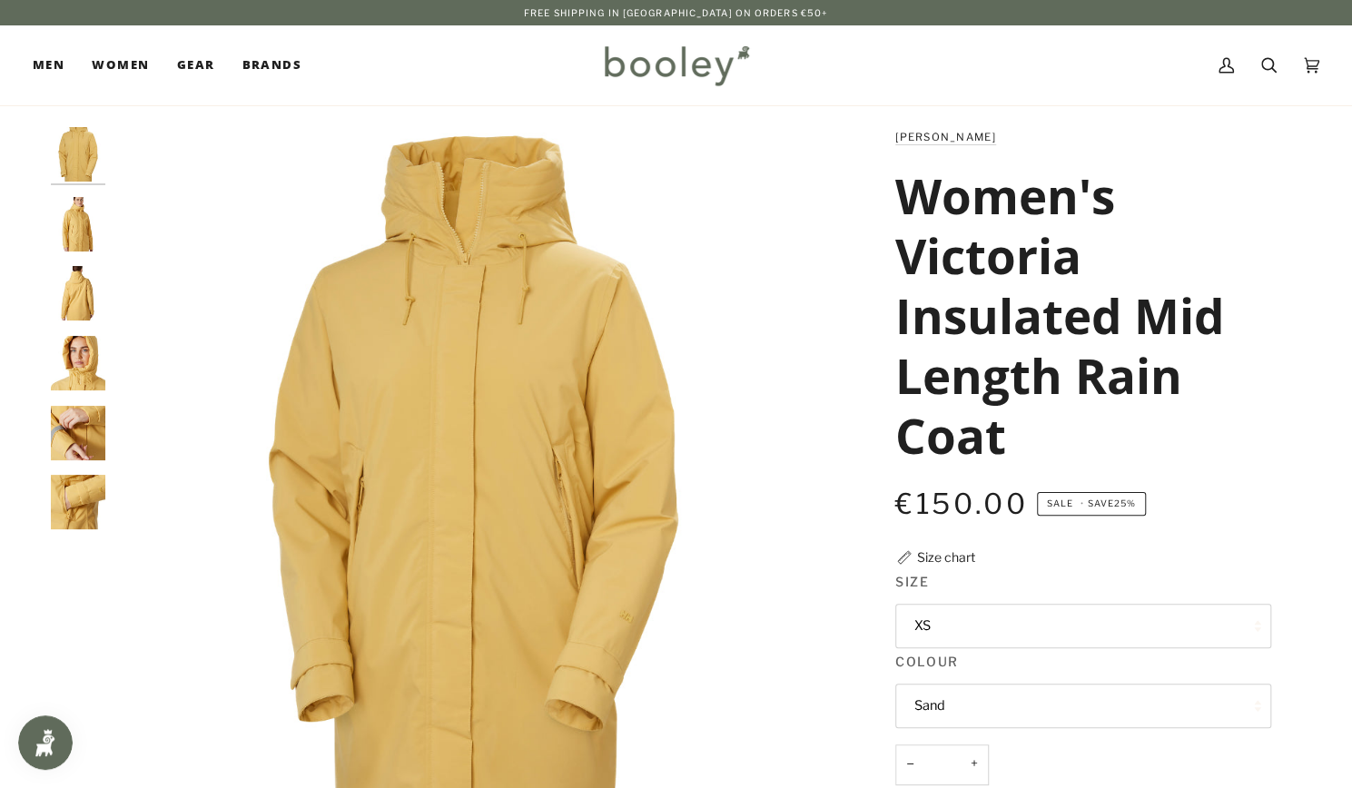
click at [87, 342] on img "Helly Hansen Women's Victoria Insulated Mid Rain Jacket - Booley Galway" at bounding box center [78, 363] width 54 height 54
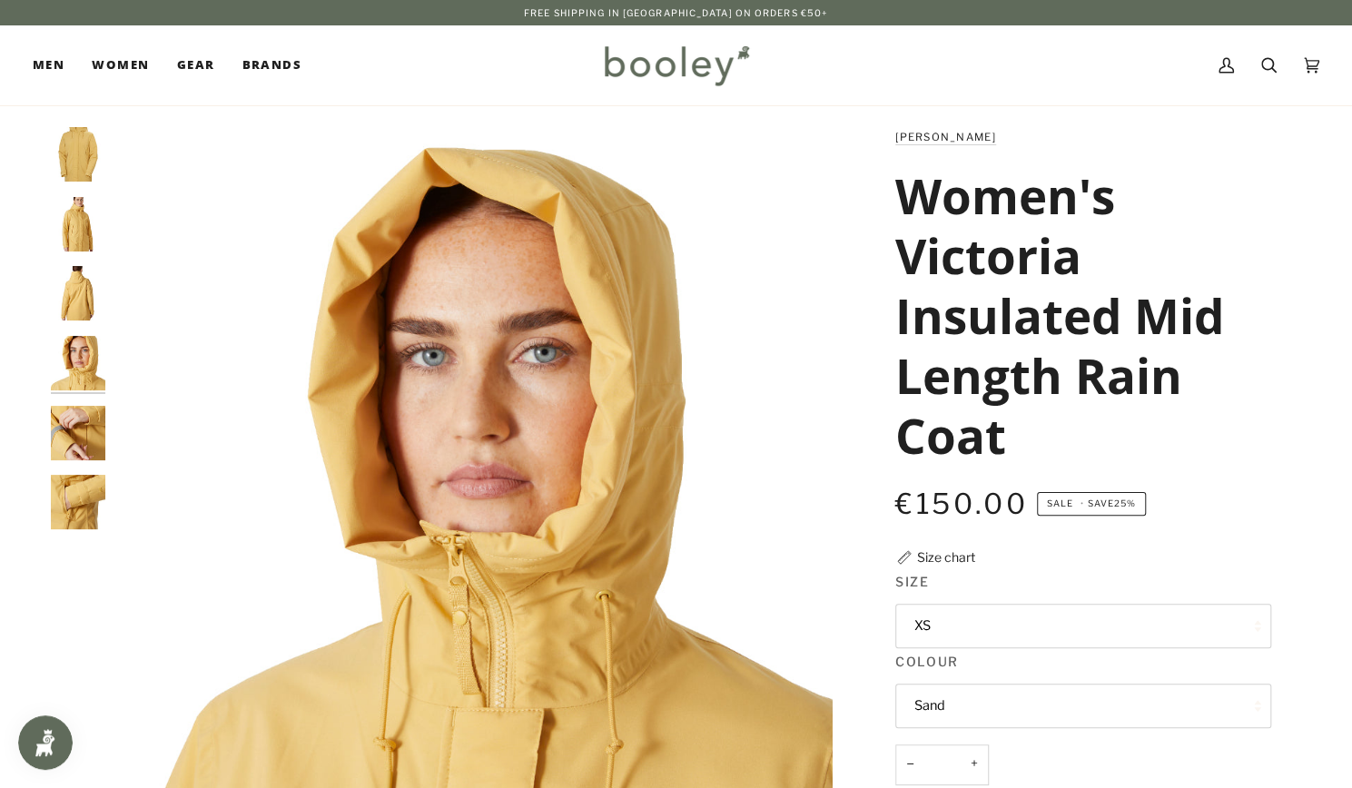
click at [87, 393] on div at bounding box center [83, 336] width 64 height 418
click at [85, 426] on img "Helly Hansen Women's Victoria Insulated Mid Rain Jacket - Booley Galway" at bounding box center [78, 433] width 54 height 54
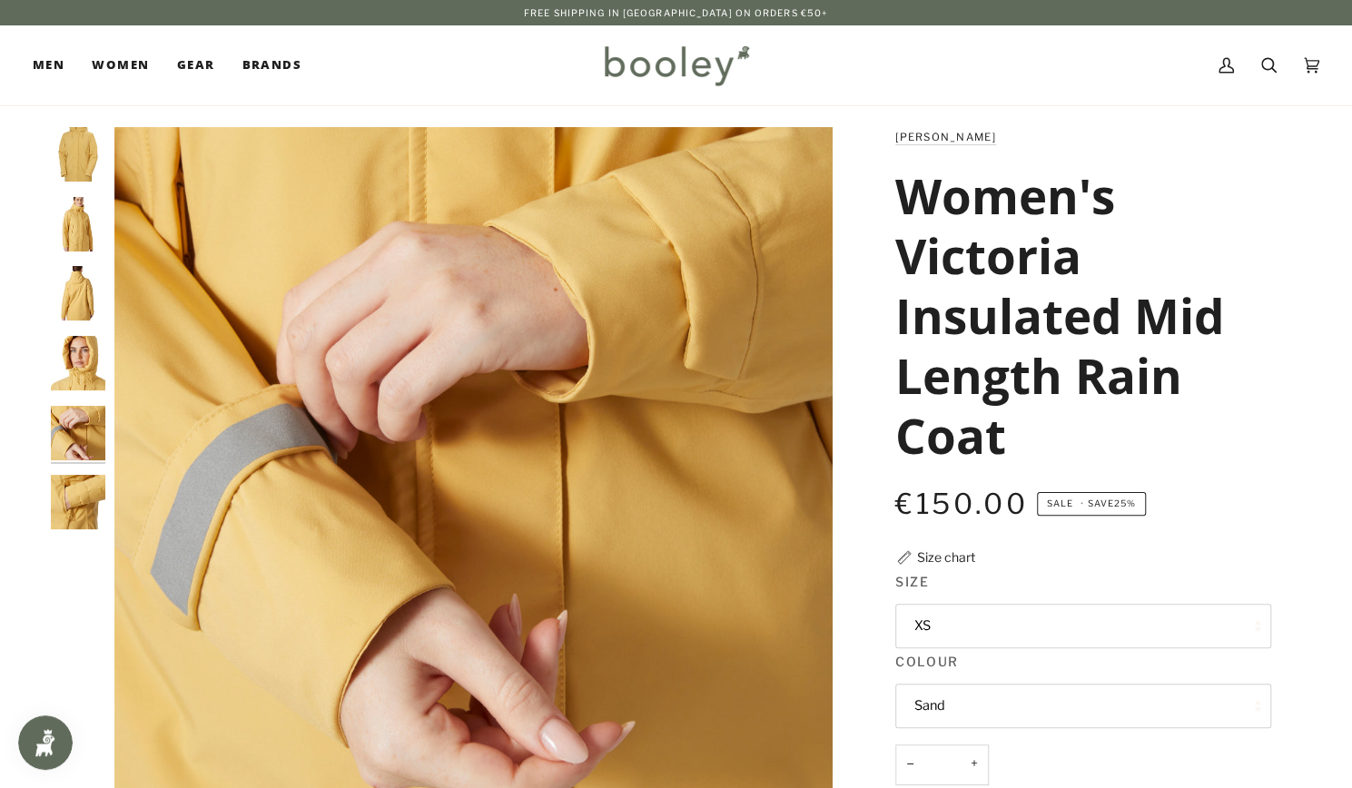
click at [89, 499] on img "Helly Hansen Women's Victoria Insulated Mid Rain Jacket - Booley Galway" at bounding box center [78, 502] width 54 height 54
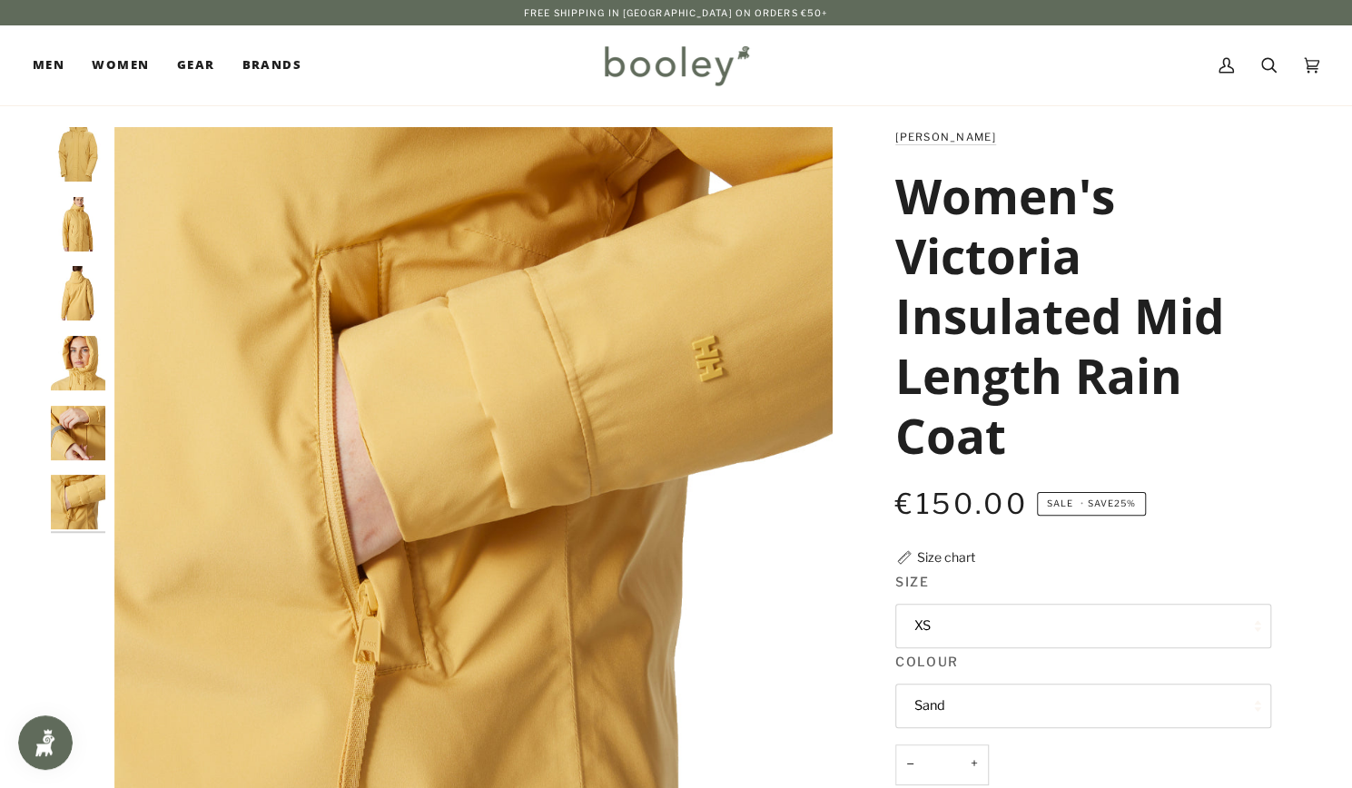
click at [76, 227] on img "Helly Hansen Women's Victoria Insulated Mid Rain Jacket - Booley Galway" at bounding box center [78, 224] width 54 height 54
